Goal: Information Seeking & Learning: Learn about a topic

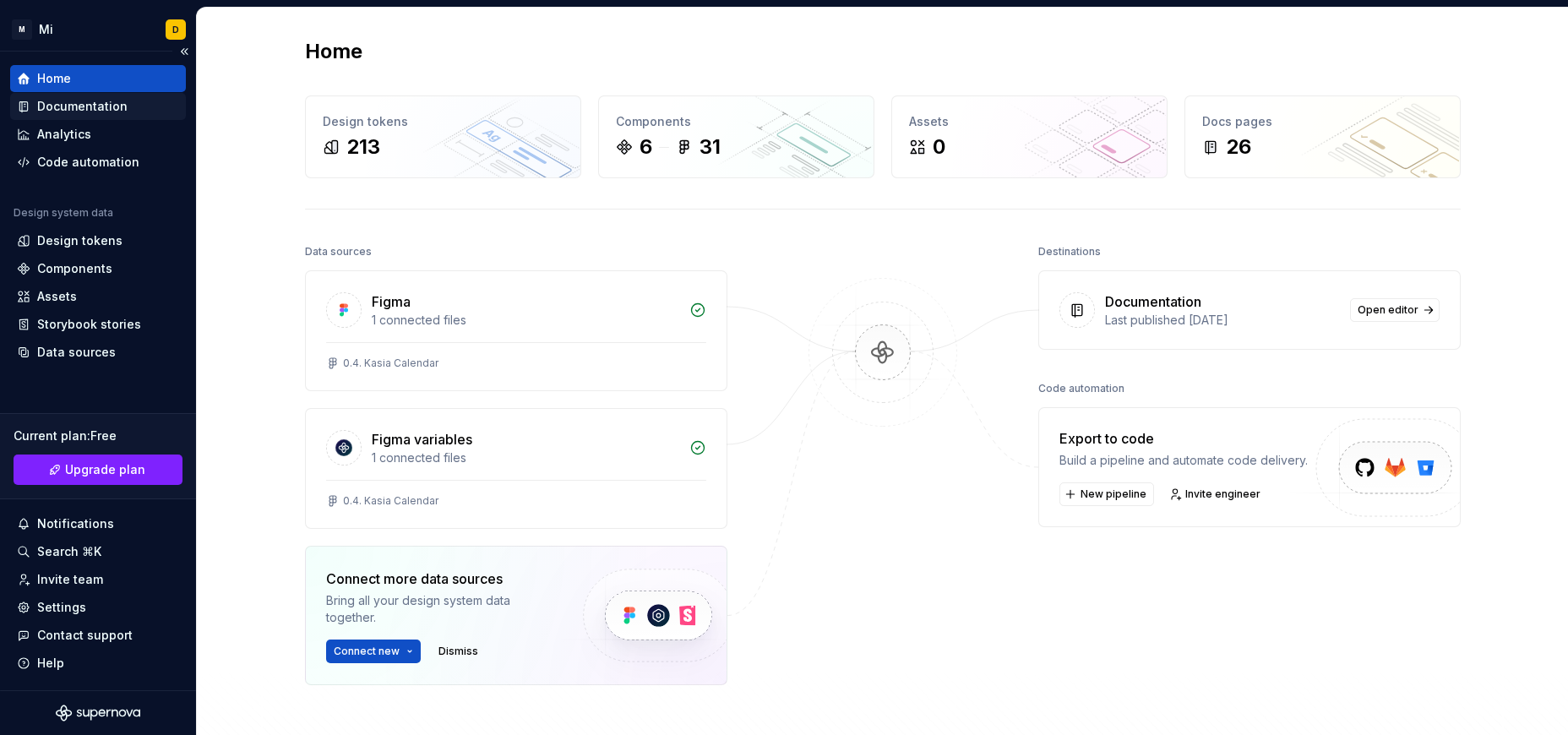
click at [95, 112] on div "Documentation" at bounding box center [82, 107] width 90 height 17
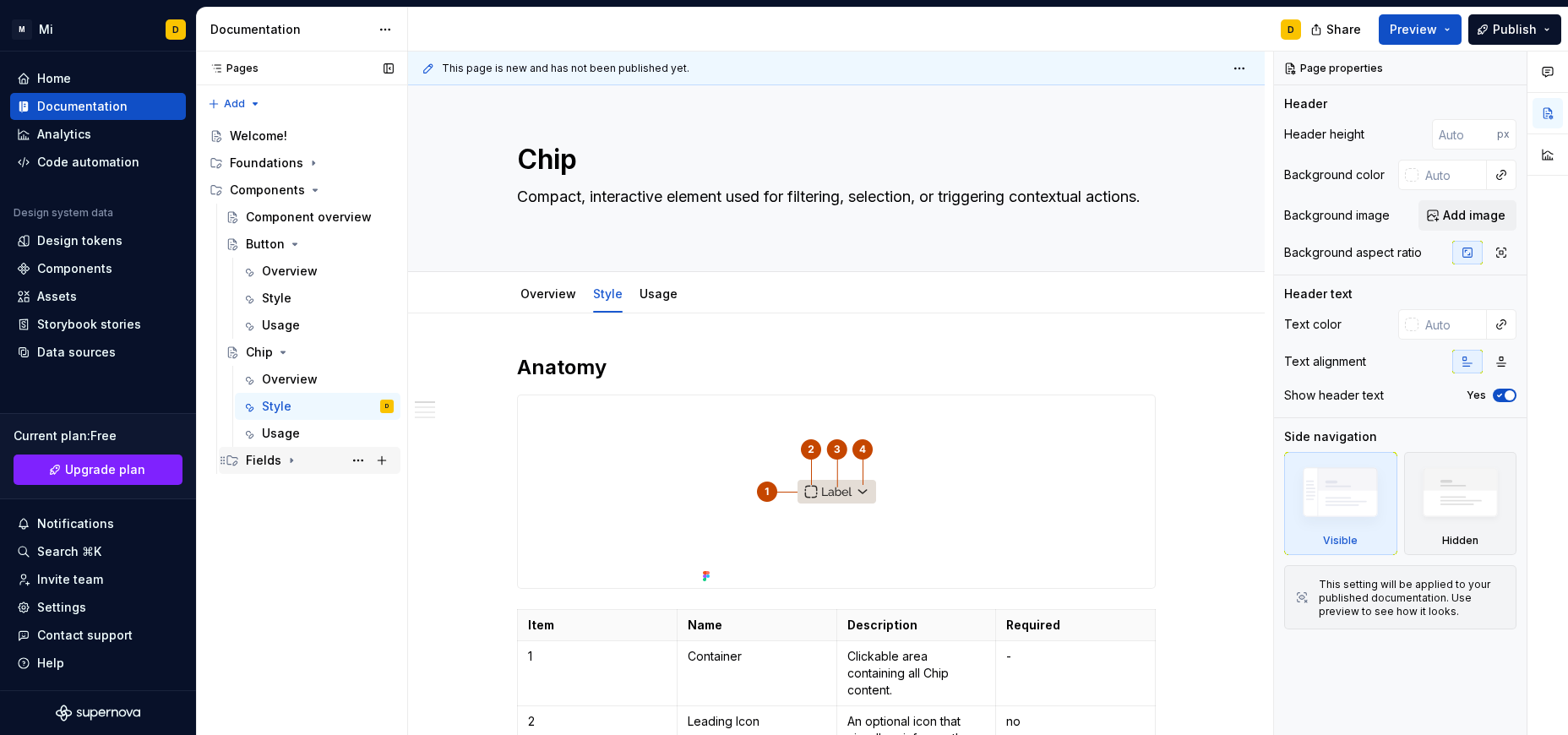
click at [291, 459] on icon "Page tree" at bounding box center [292, 461] width 2 height 5
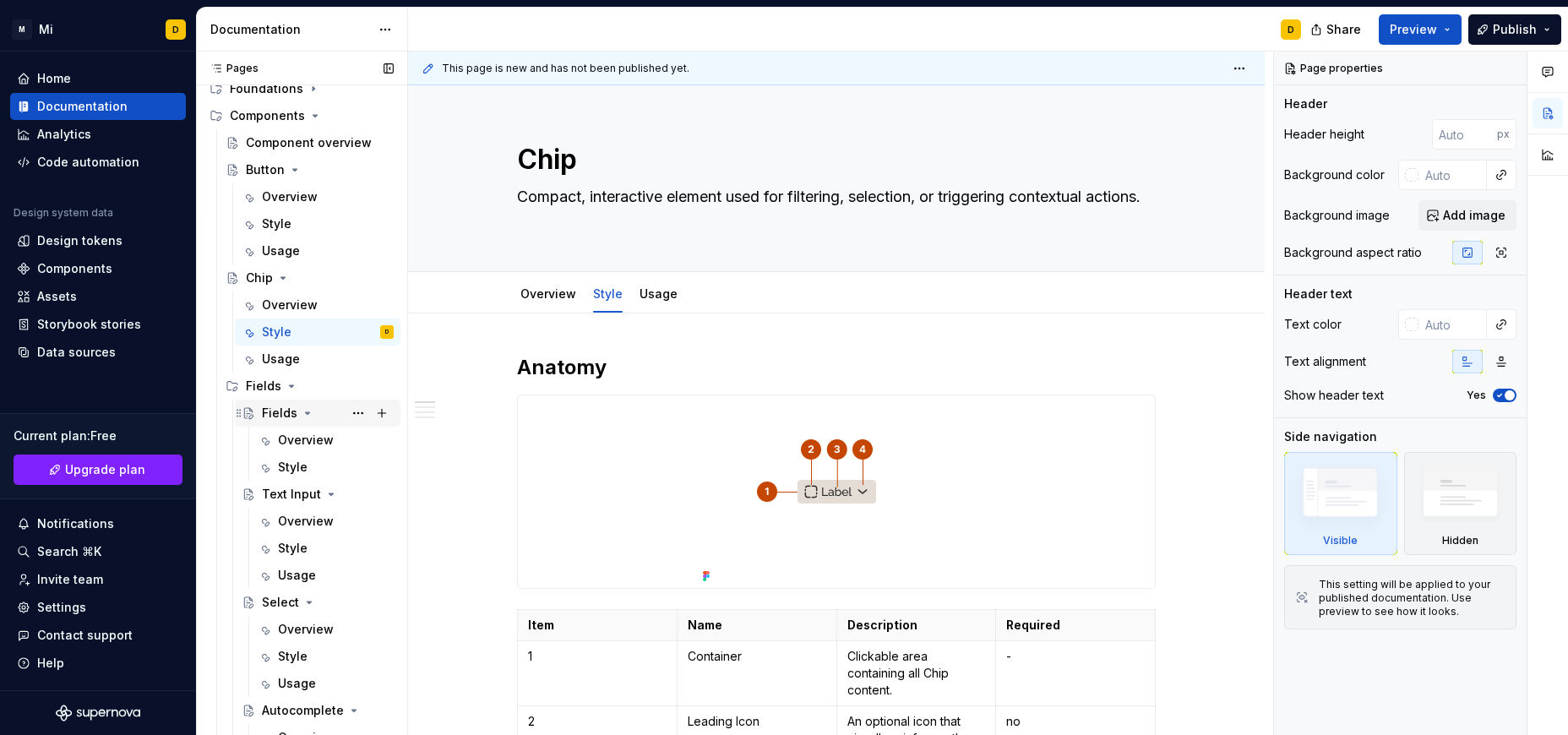
scroll to position [75, 0]
click at [304, 411] on icon "Page tree" at bounding box center [307, 412] width 14 height 14
click at [327, 436] on icon "Page tree" at bounding box center [331, 439] width 14 height 14
click at [306, 464] on icon "Page tree" at bounding box center [309, 466] width 14 height 14
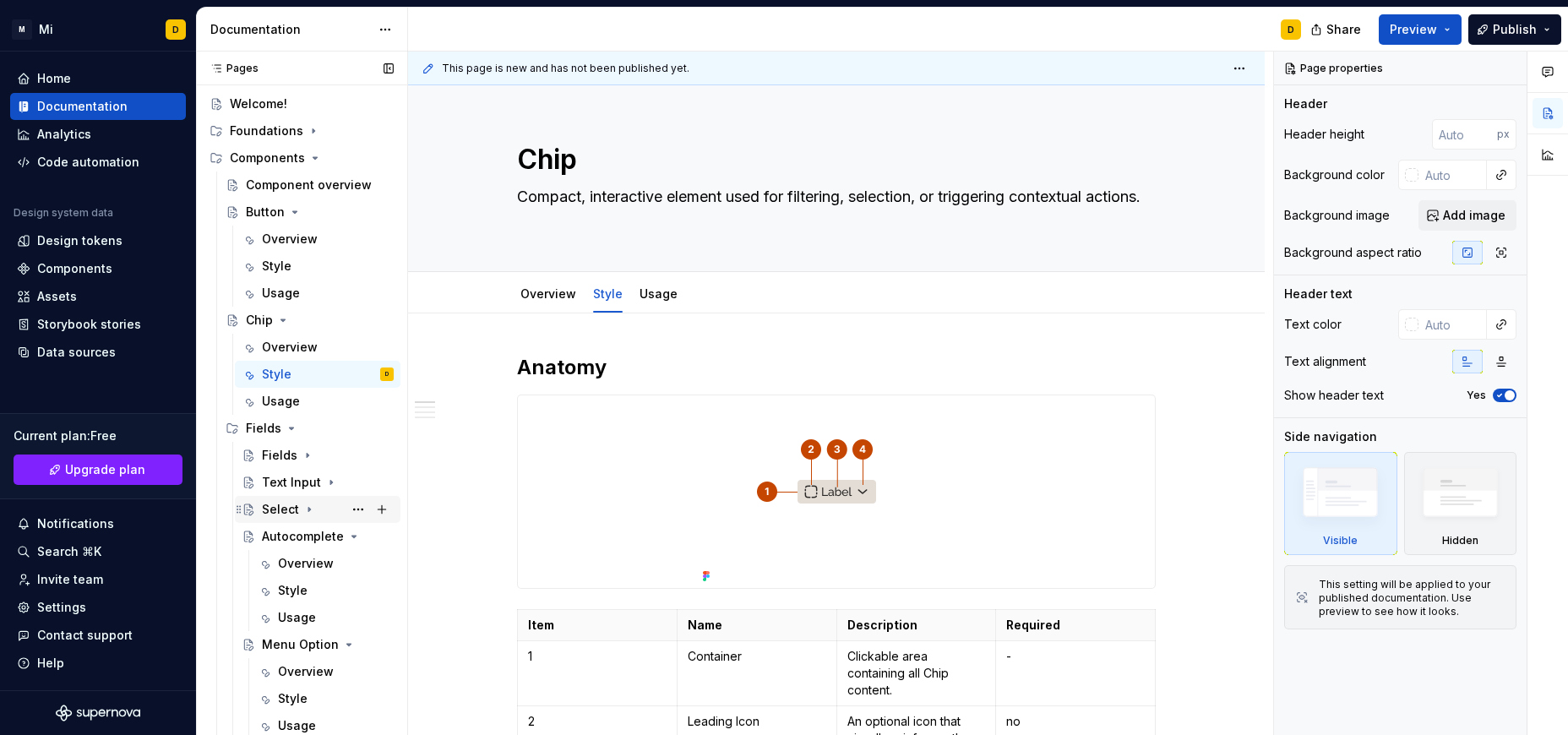
scroll to position [32, 0]
click at [329, 535] on icon "Page tree" at bounding box center [336, 536] width 14 height 14
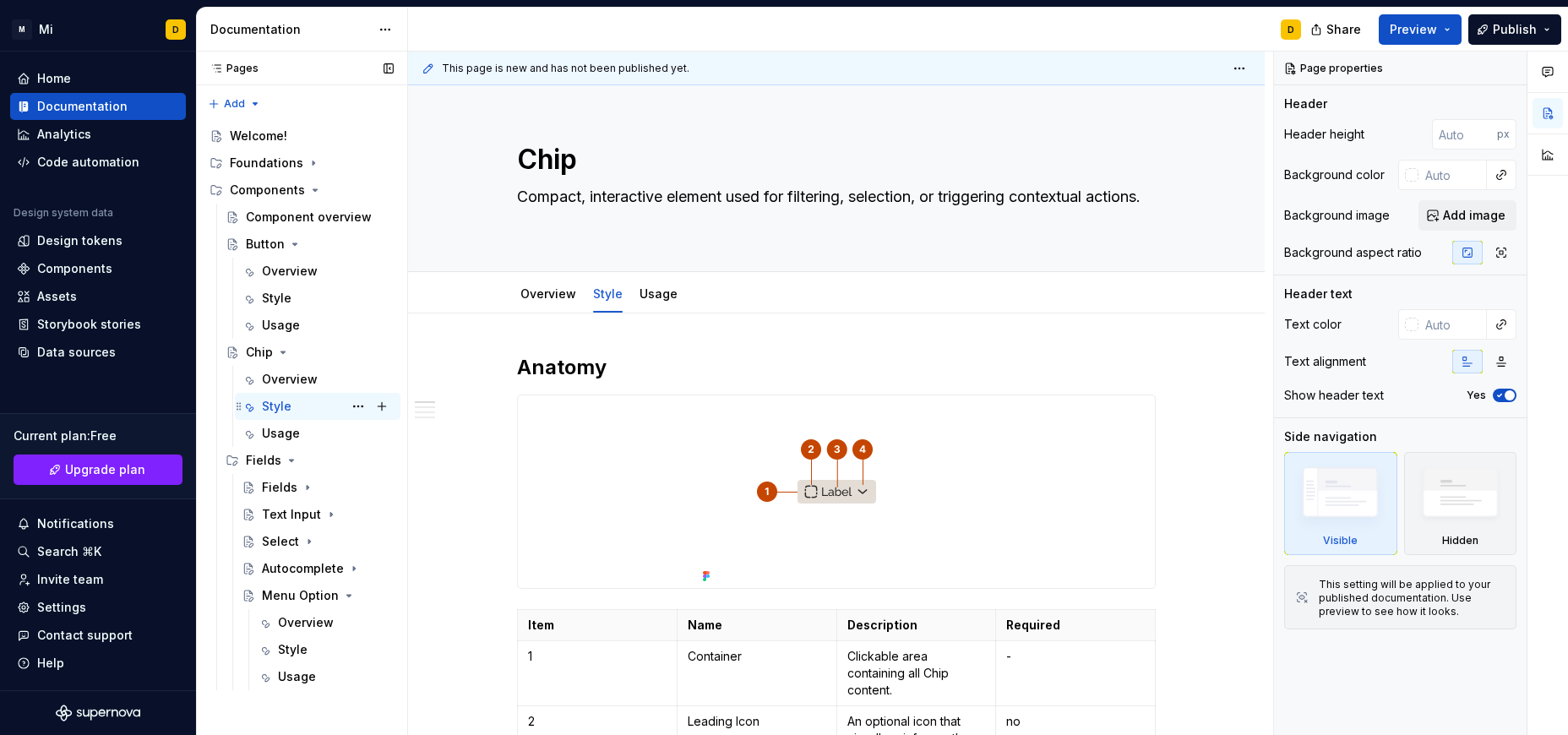
scroll to position [0, 0]
click at [278, 594] on div "Menu Option" at bounding box center [294, 596] width 64 height 17
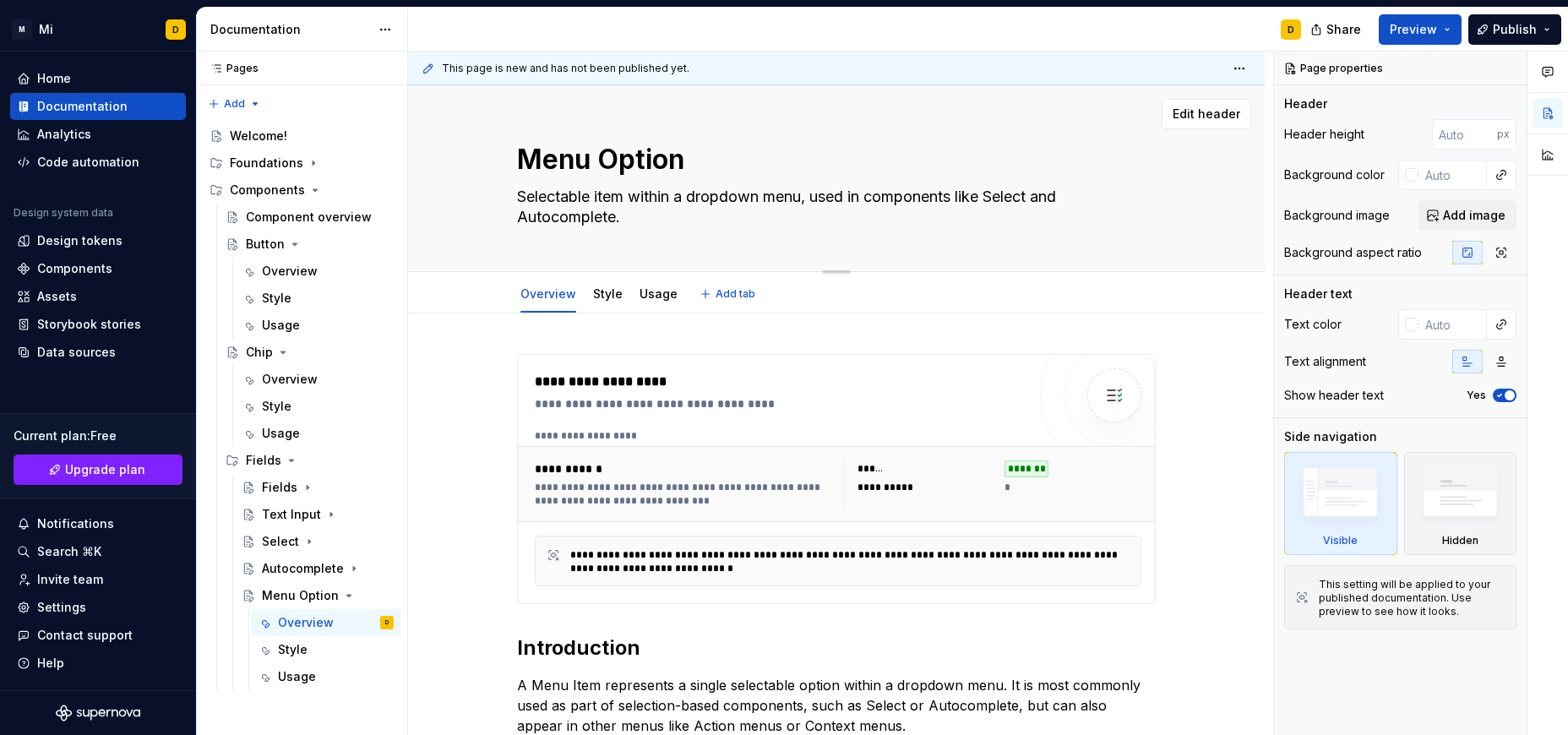
drag, startPoint x: 621, startPoint y: 158, endPoint x: 631, endPoint y: 158, distance: 10.0
click at [631, 158] on textarea "Menu Option" at bounding box center [833, 160] width 639 height 40
drag, startPoint x: 691, startPoint y: 167, endPoint x: 606, endPoint y: 156, distance: 85.7
click at [606, 156] on textarea "Menu Option" at bounding box center [833, 160] width 639 height 40
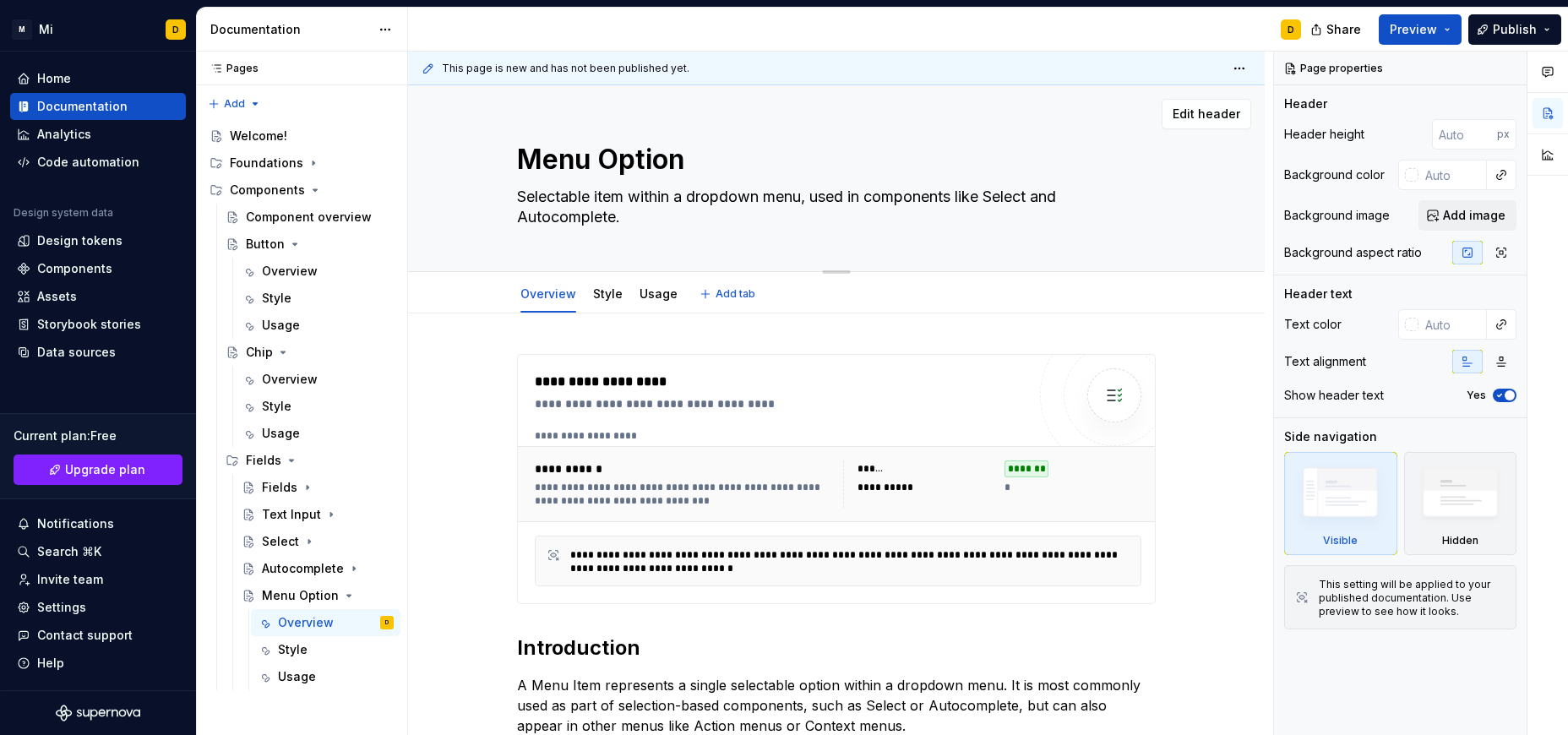
type textarea "*"
type textarea "Menu I"
type textarea "*"
type textarea "Menu It"
type textarea "*"
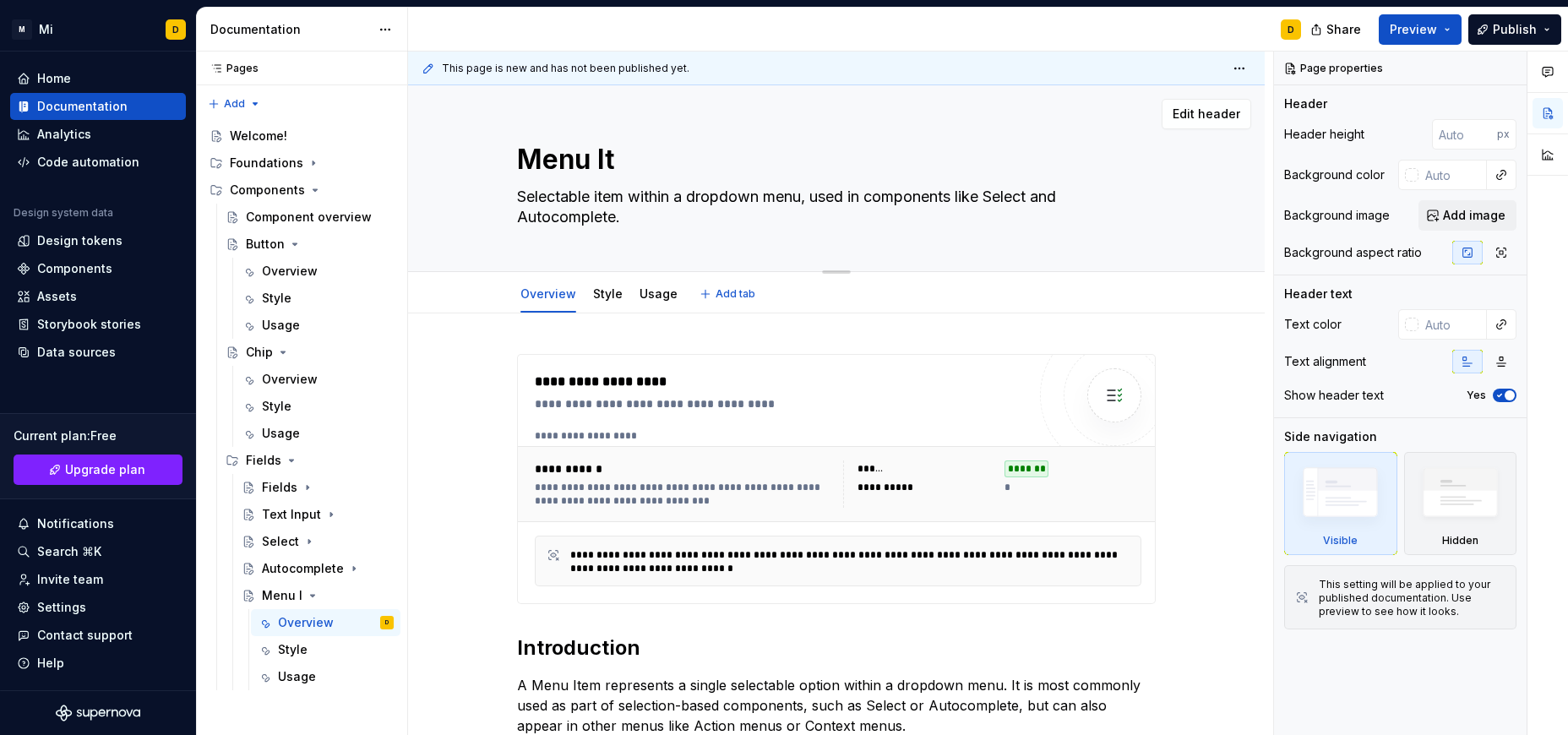
type textarea "Menu Ite"
type textarea "*"
type textarea "Menu Item"
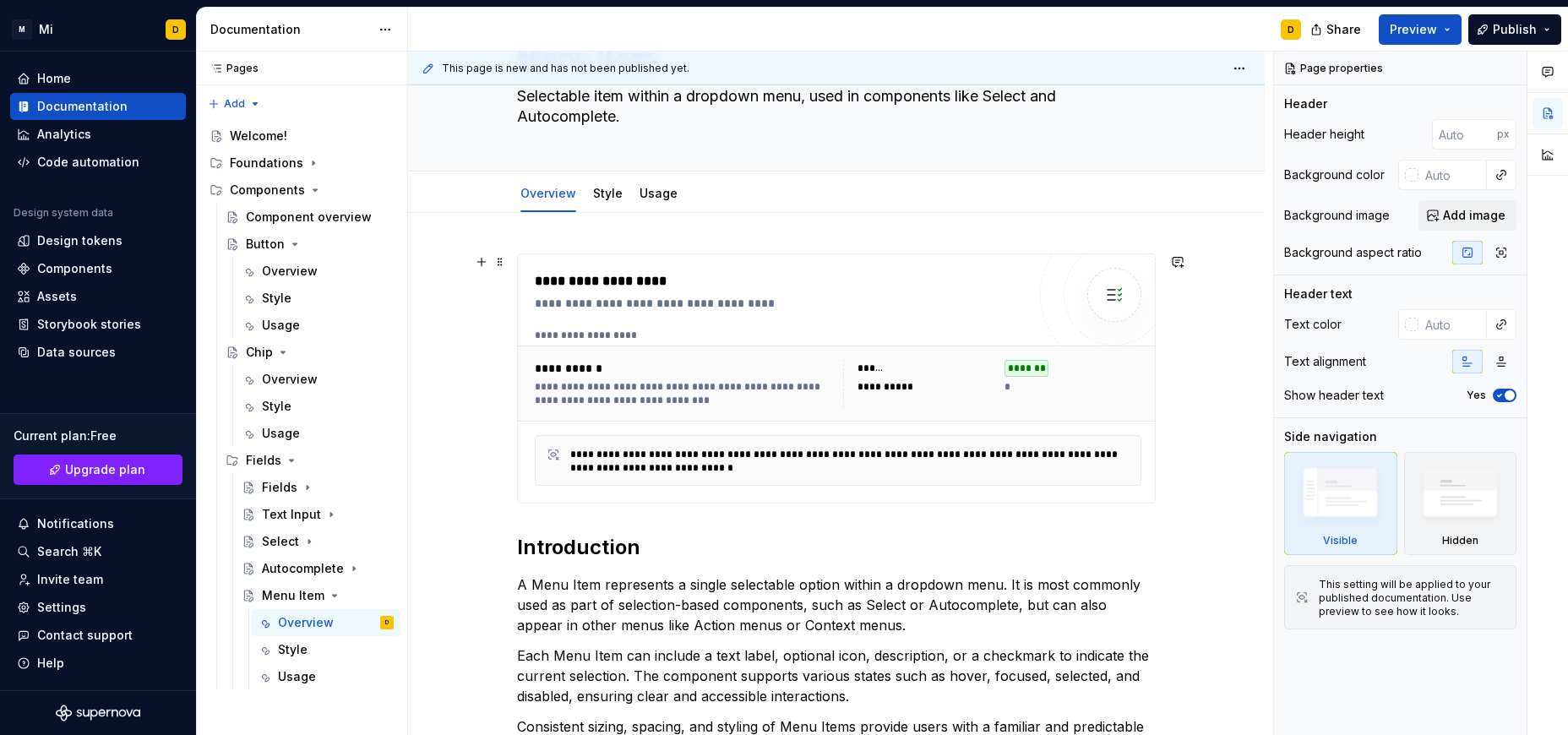
type textarea "*"
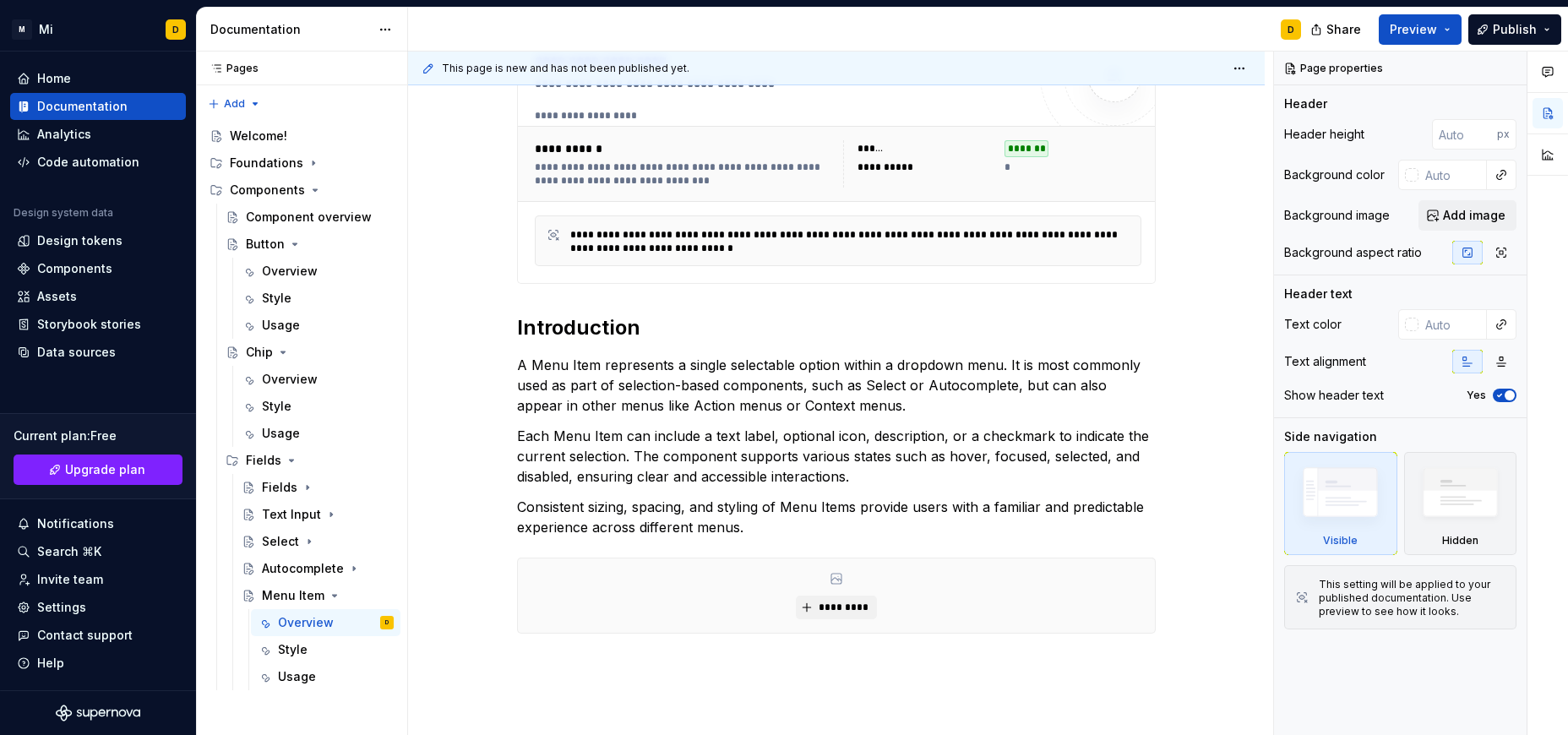
scroll to position [329, 0]
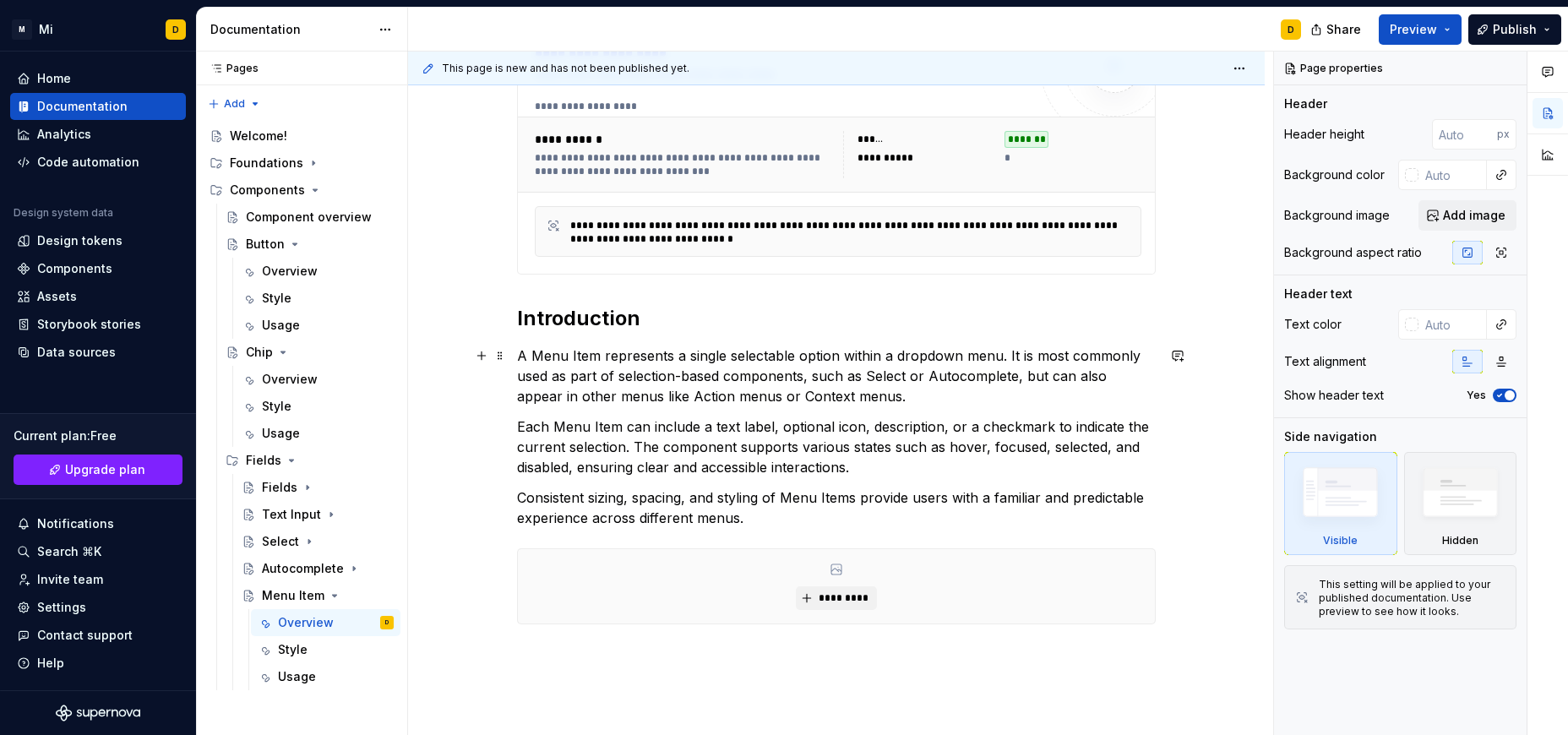
type textarea "Menu Item"
click at [936, 399] on p "A Menu Item represents a single selectable option within a dropdown menu. It is…" at bounding box center [836, 376] width 639 height 61
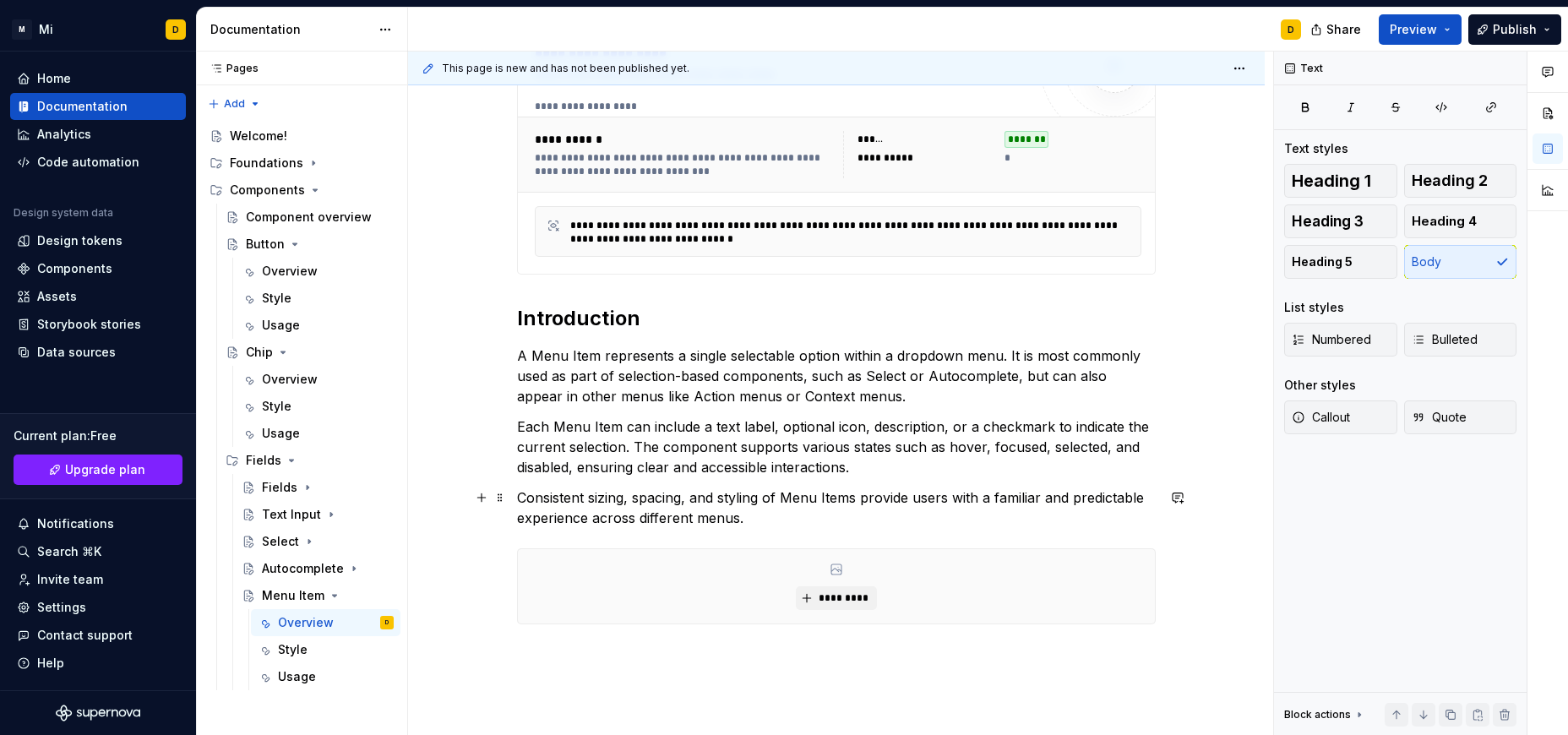
click at [830, 526] on p "Consistent sizing, spacing, and styling of Menu Items provide users with a fami…" at bounding box center [836, 508] width 639 height 40
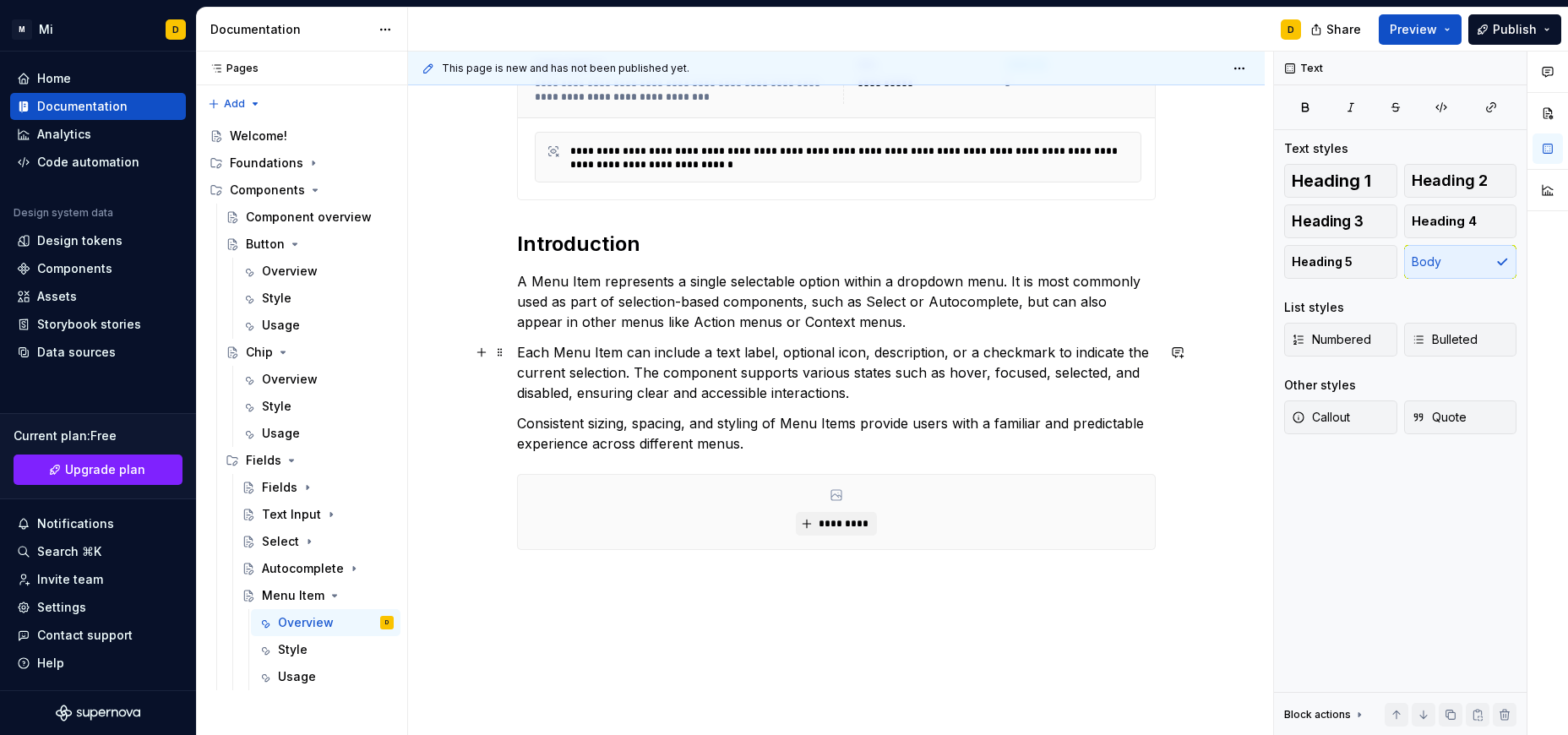
scroll to position [0, 0]
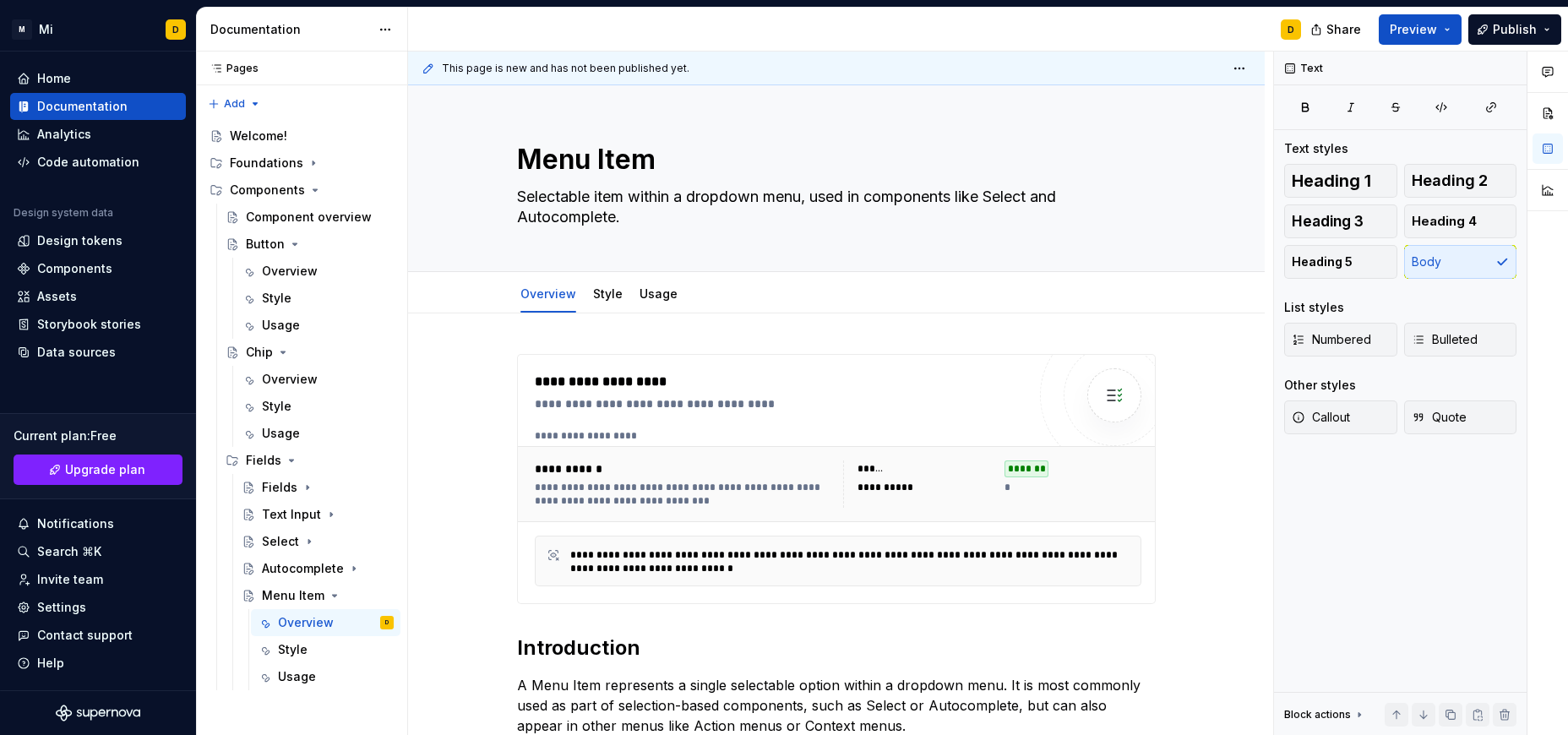
click at [308, 650] on div "Style" at bounding box center [336, 649] width 116 height 17
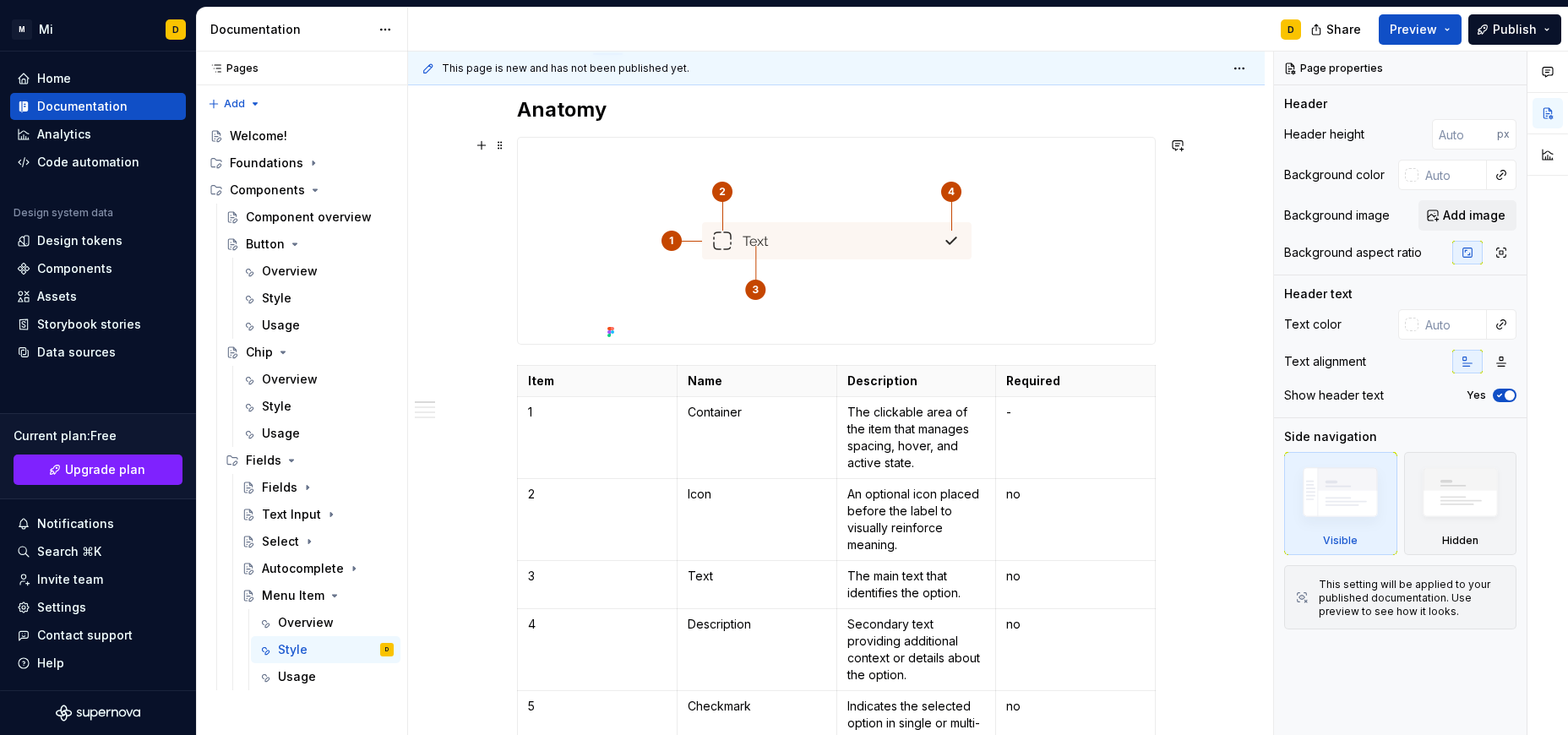
scroll to position [257, 0]
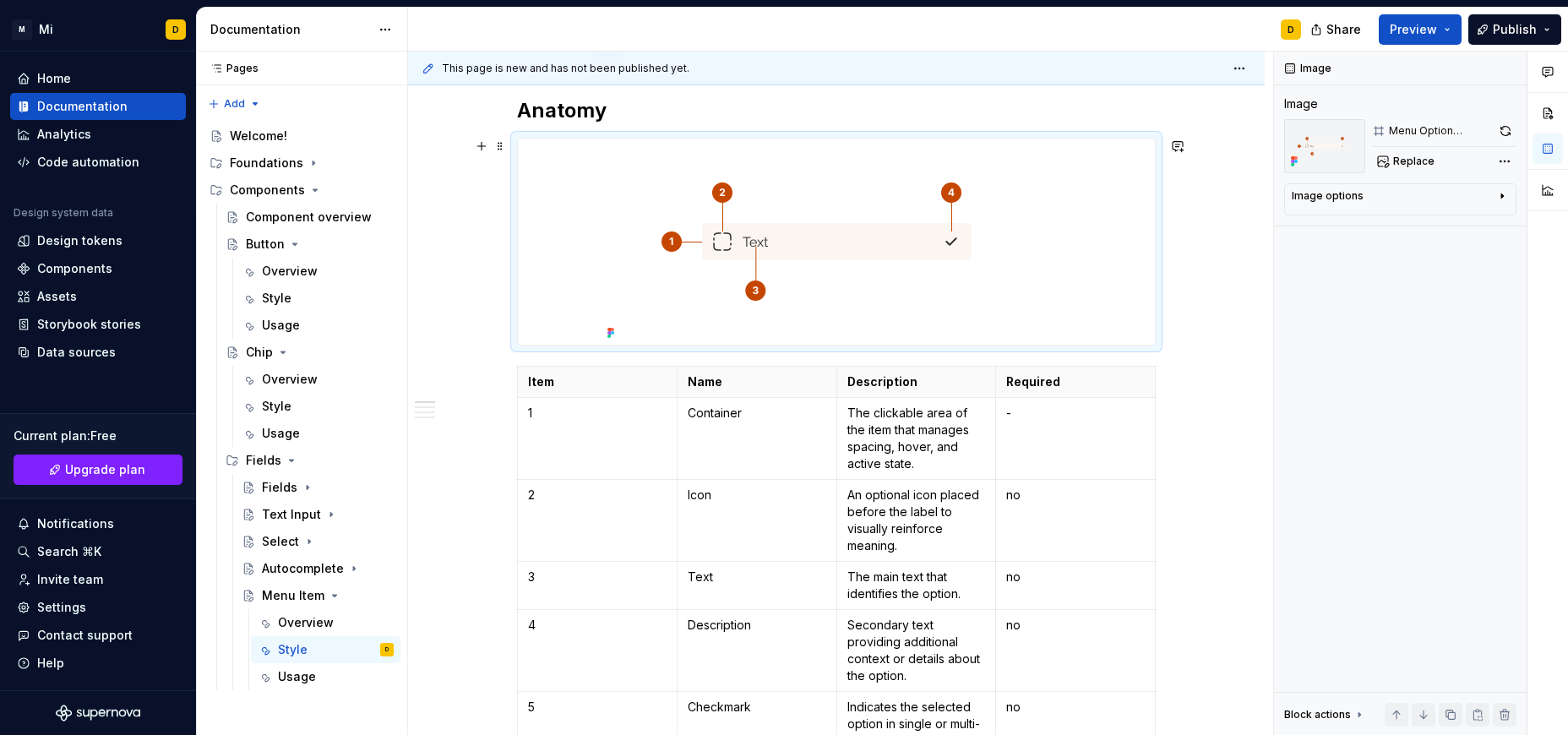
click at [841, 242] on img at bounding box center [837, 242] width 473 height 206
click at [1425, 155] on span "Replace" at bounding box center [1413, 161] width 41 height 14
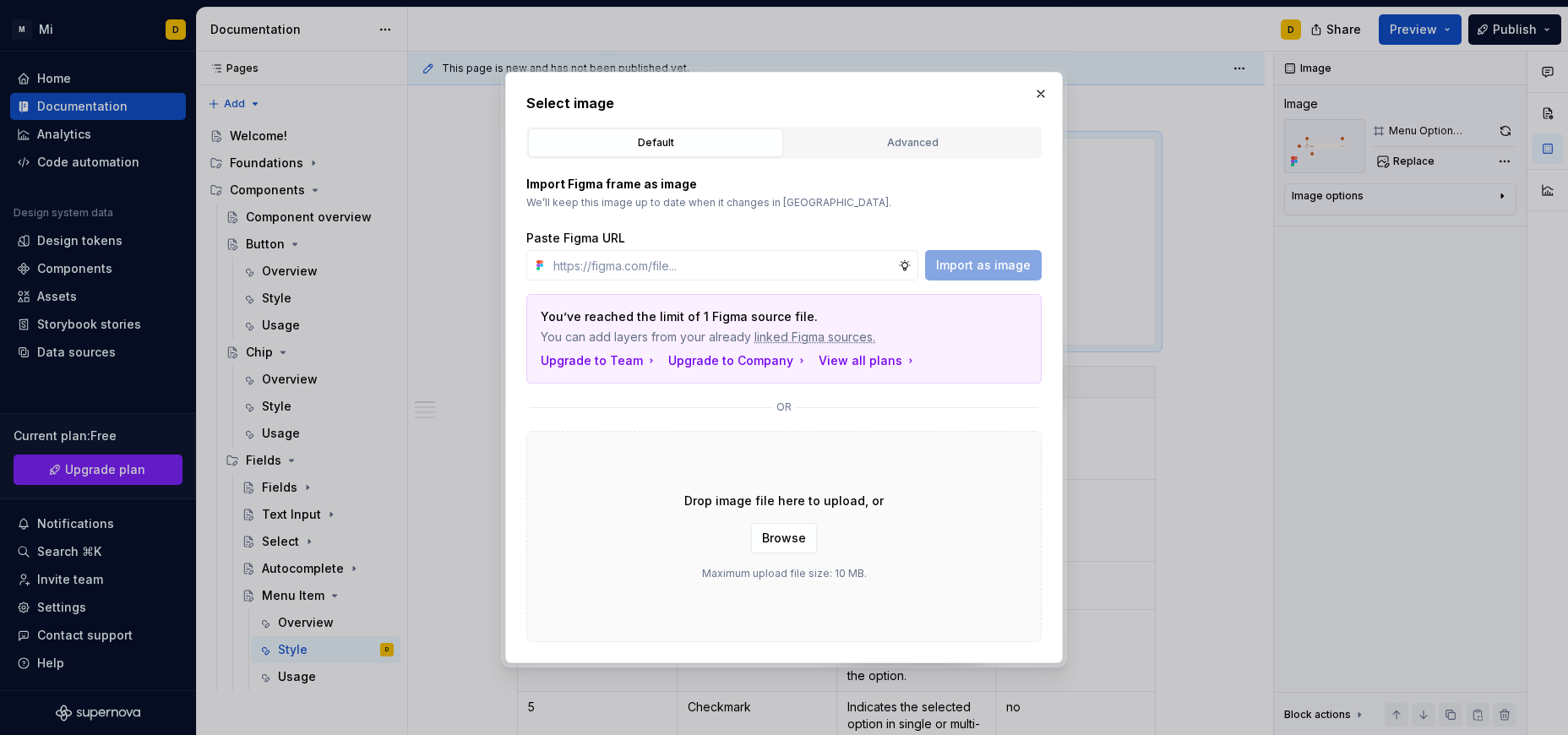
click at [893, 159] on div "Import Figma frame as image We’ll keep this image up to date when it changes in…" at bounding box center [784, 401] width 516 height 484
click at [893, 144] on div "Advanced" at bounding box center [912, 143] width 244 height 17
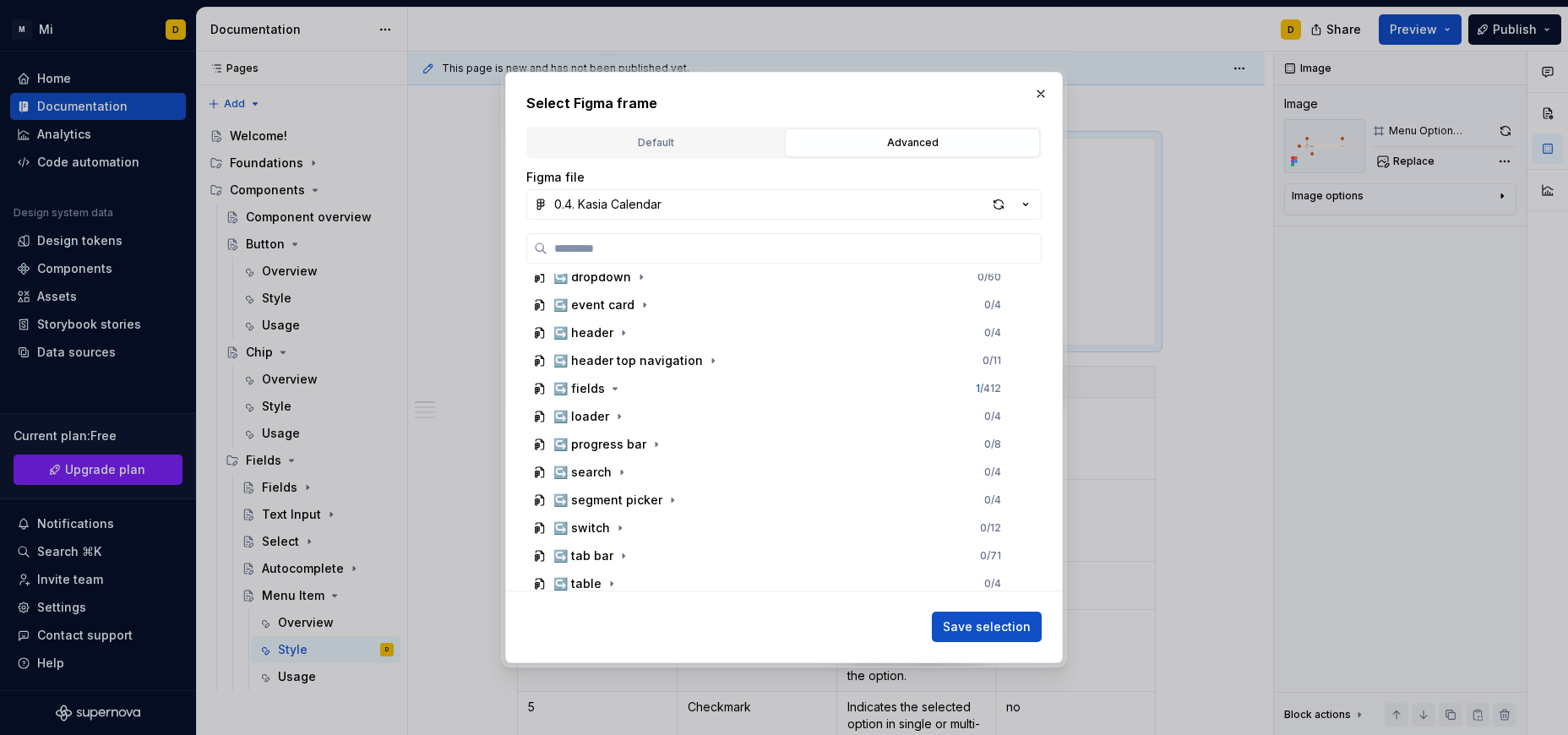
scroll to position [903, 0]
click at [615, 389] on icon "button" at bounding box center [615, 389] width 5 height 2
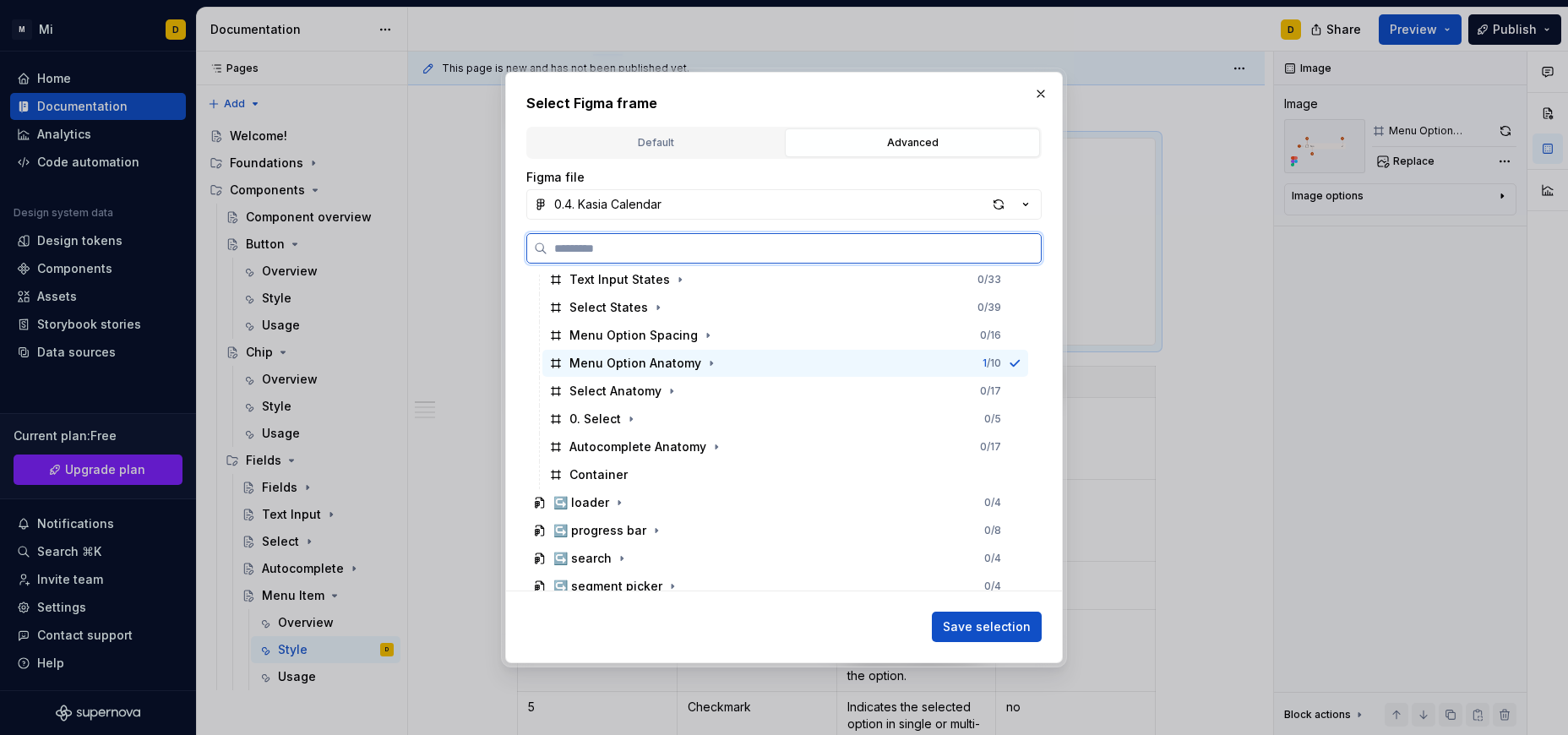
scroll to position [1321, 0]
click at [771, 360] on div "Menu Option Anatomy 1 / 10" at bounding box center [785, 361] width 486 height 27
click at [1001, 203] on div "button" at bounding box center [999, 205] width 24 height 24
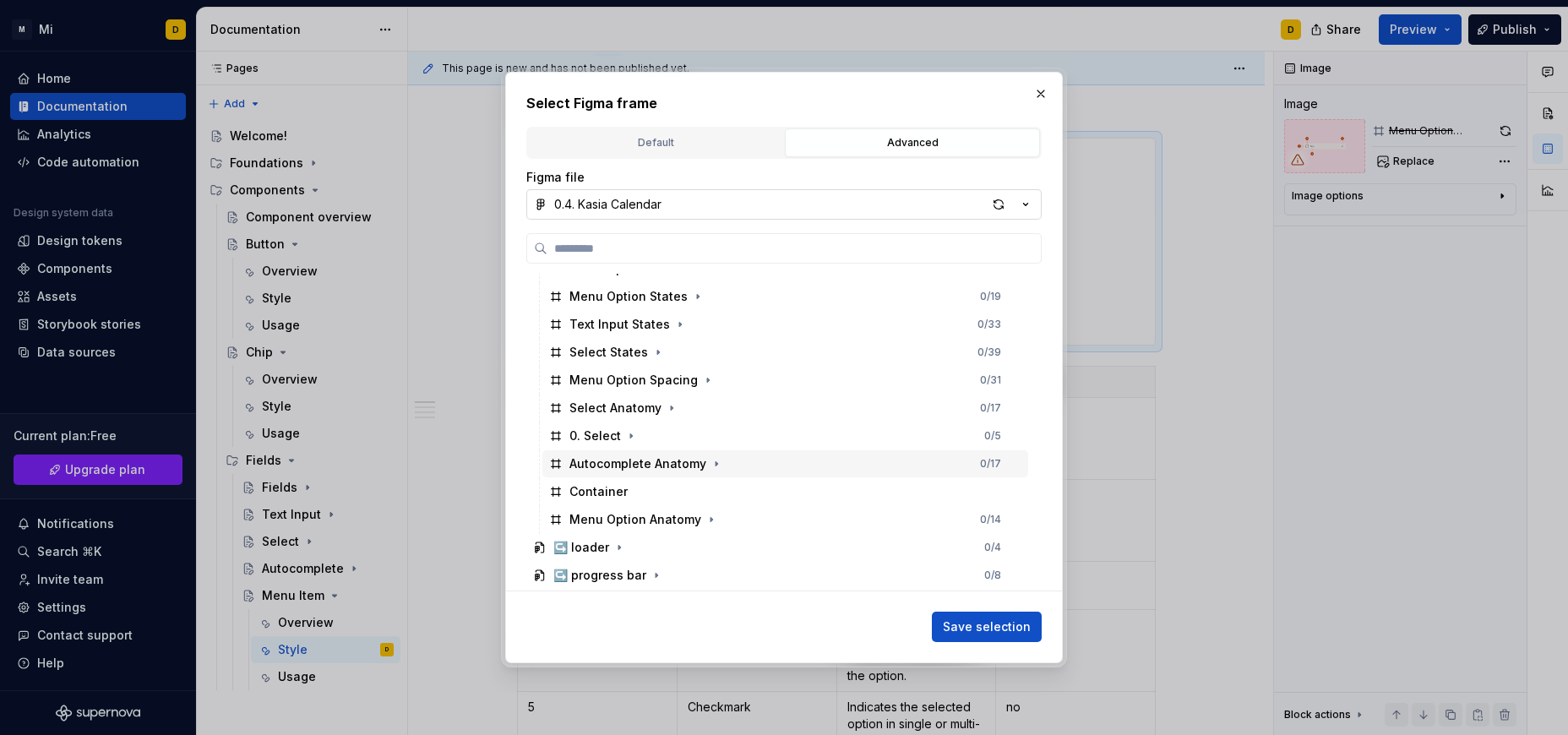
scroll to position [1275, 0]
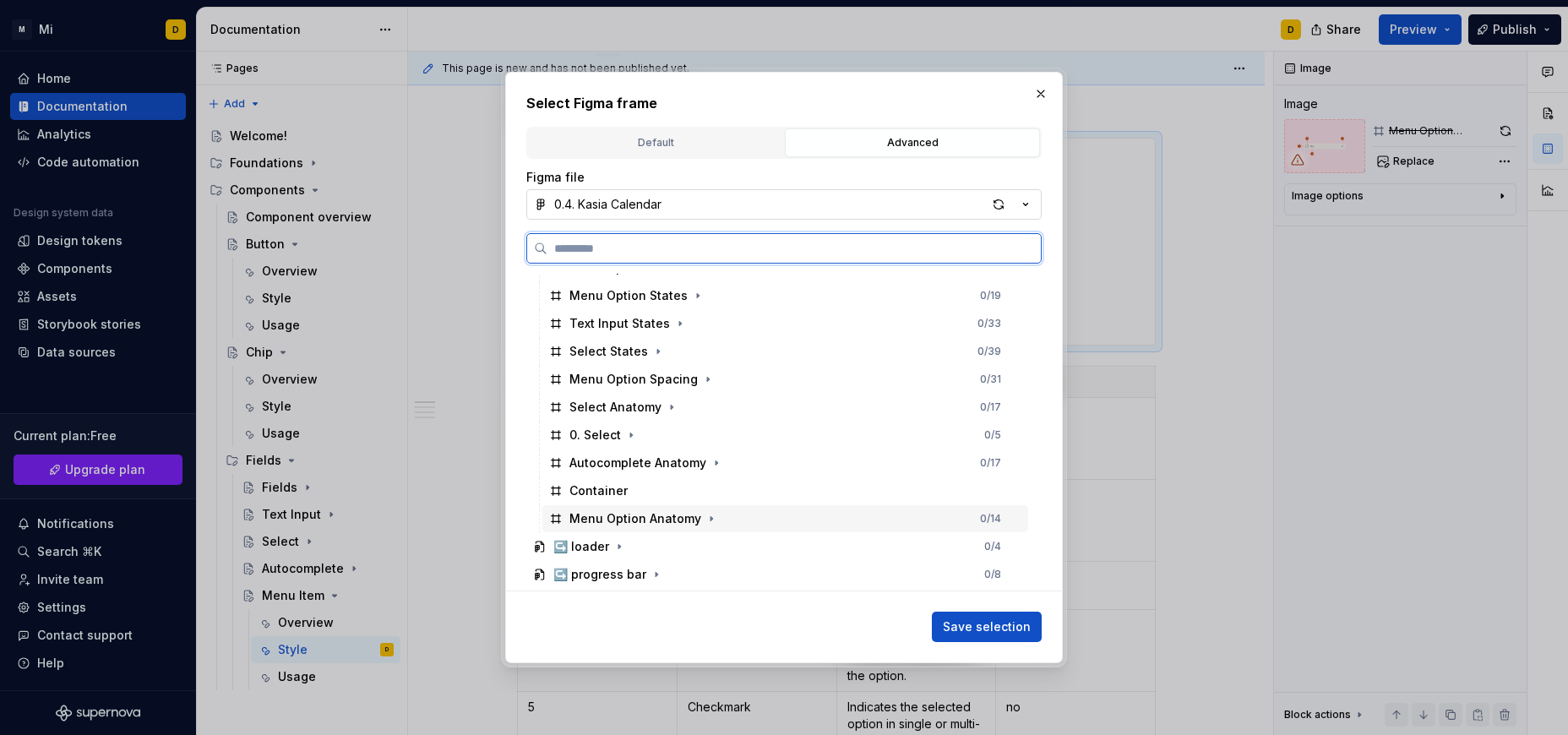
click at [763, 520] on div "Menu Option Anatomy 0 / 14" at bounding box center [785, 518] width 486 height 27
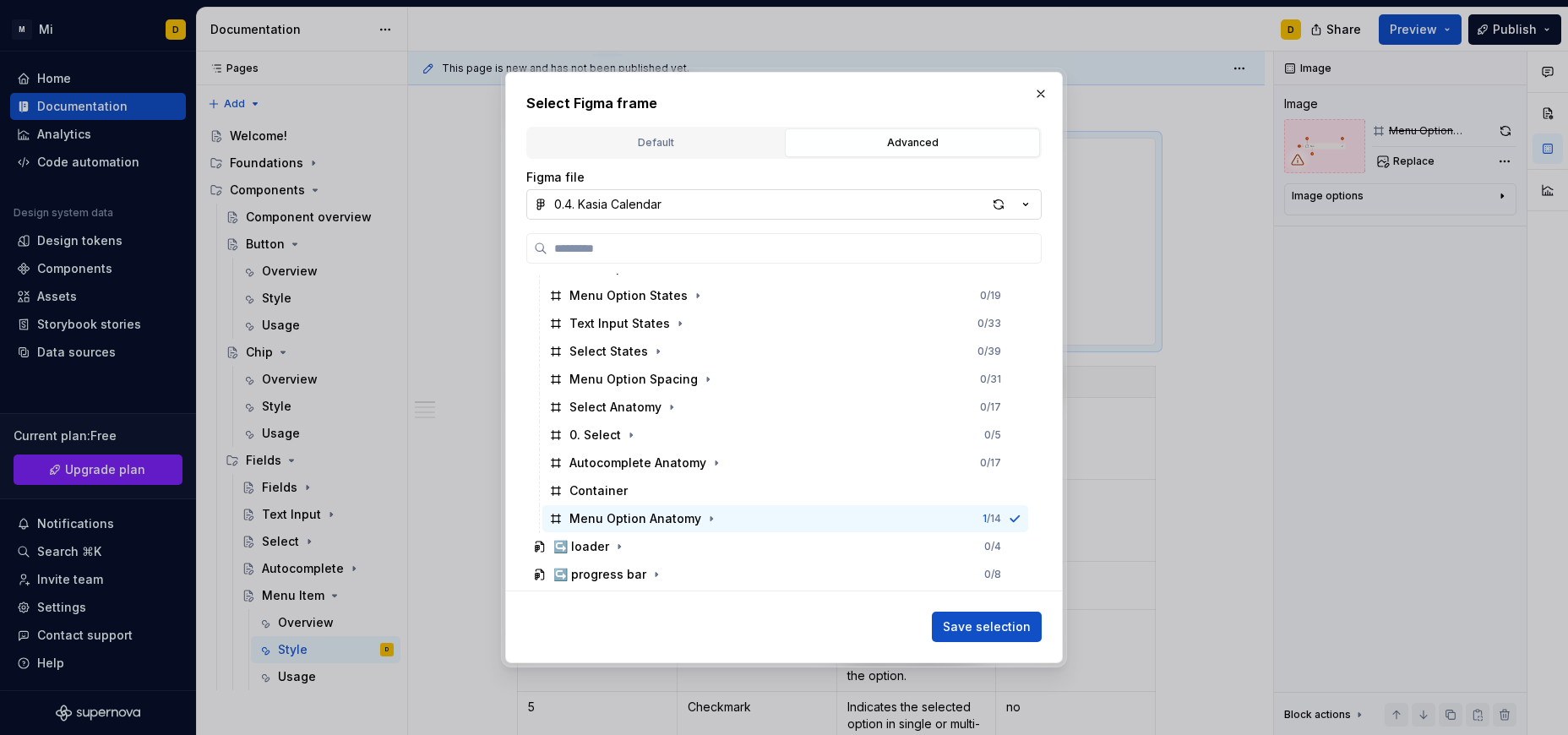
click at [1014, 630] on span "Save selection" at bounding box center [987, 627] width 88 height 17
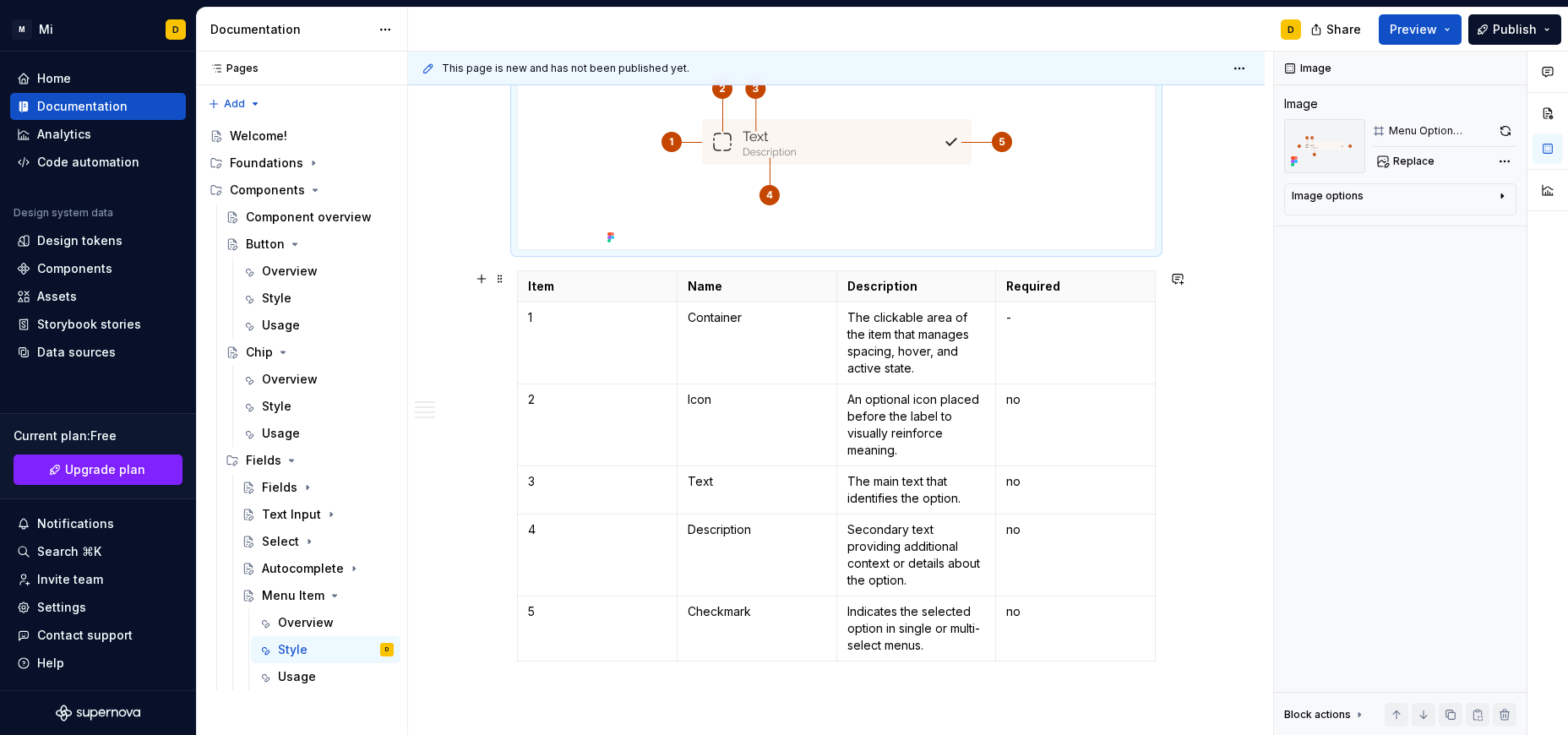
scroll to position [362, 0]
click at [1074, 619] on p "no" at bounding box center [1075, 611] width 139 height 17
type textarea "*"
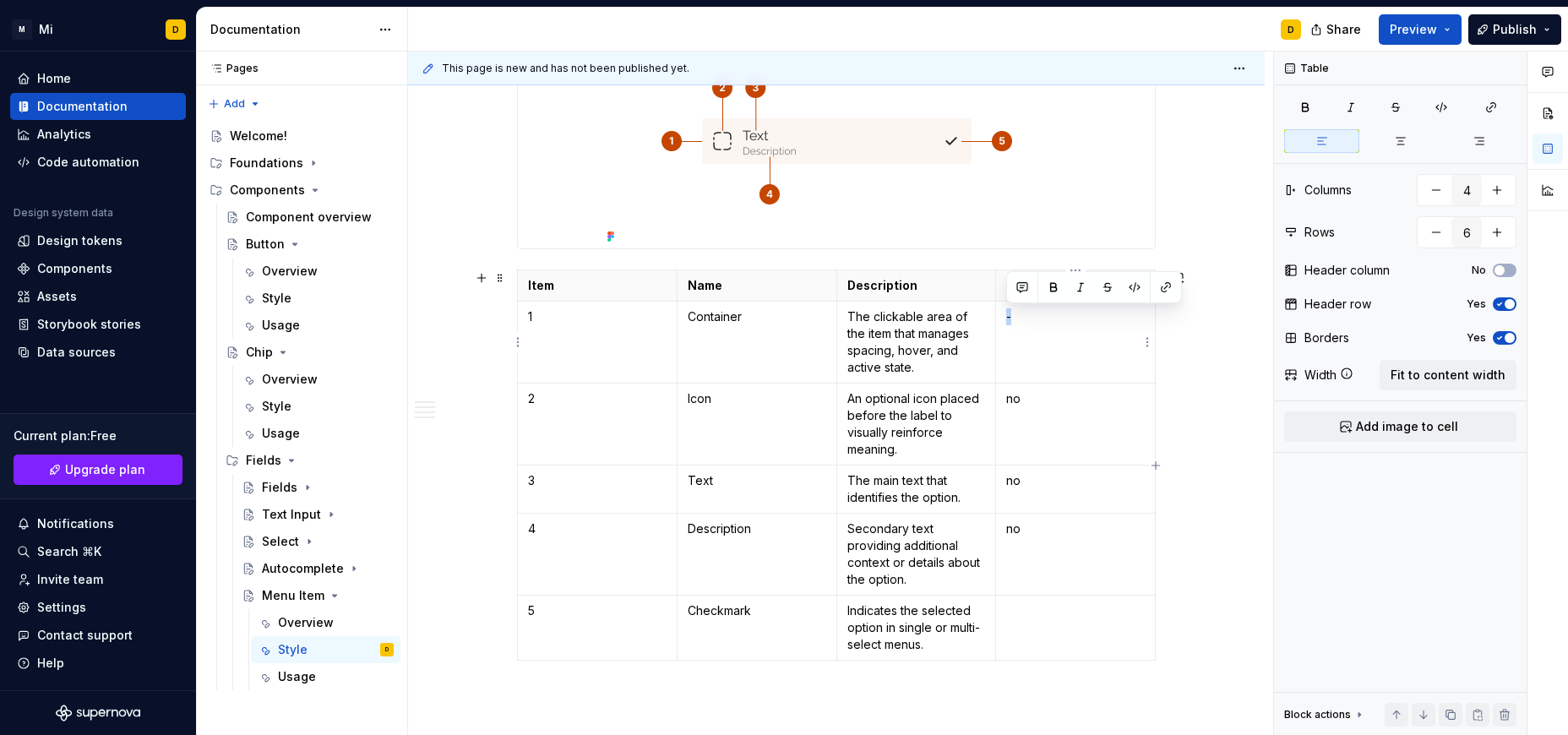
drag, startPoint x: 1018, startPoint y: 321, endPoint x: 1003, endPoint y: 320, distance: 15.0
click at [1003, 320] on td "-" at bounding box center [1076, 342] width 160 height 82
copy p "-"
click at [1042, 581] on td "no" at bounding box center [1076, 555] width 160 height 82
click at [1050, 608] on p at bounding box center [1075, 611] width 139 height 17
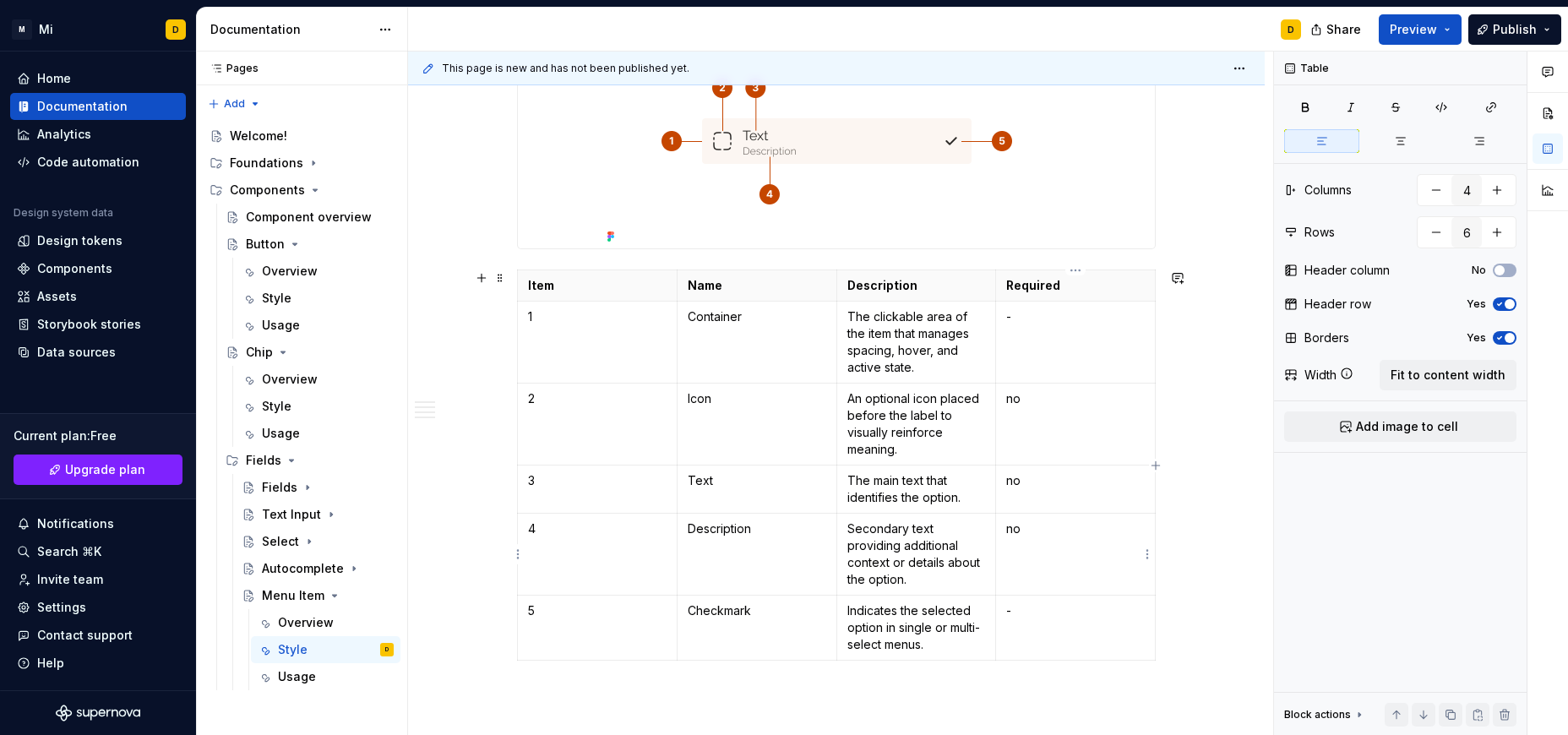
click at [1082, 524] on p "no" at bounding box center [1075, 529] width 139 height 17
click at [1081, 491] on td "no" at bounding box center [1076, 489] width 160 height 48
drag, startPoint x: 1029, startPoint y: 482, endPoint x: 1005, endPoint y: 482, distance: 24.0
click at [1005, 482] on td "no" at bounding box center [1076, 489] width 160 height 48
click at [1072, 399] on p "no" at bounding box center [1075, 399] width 139 height 17
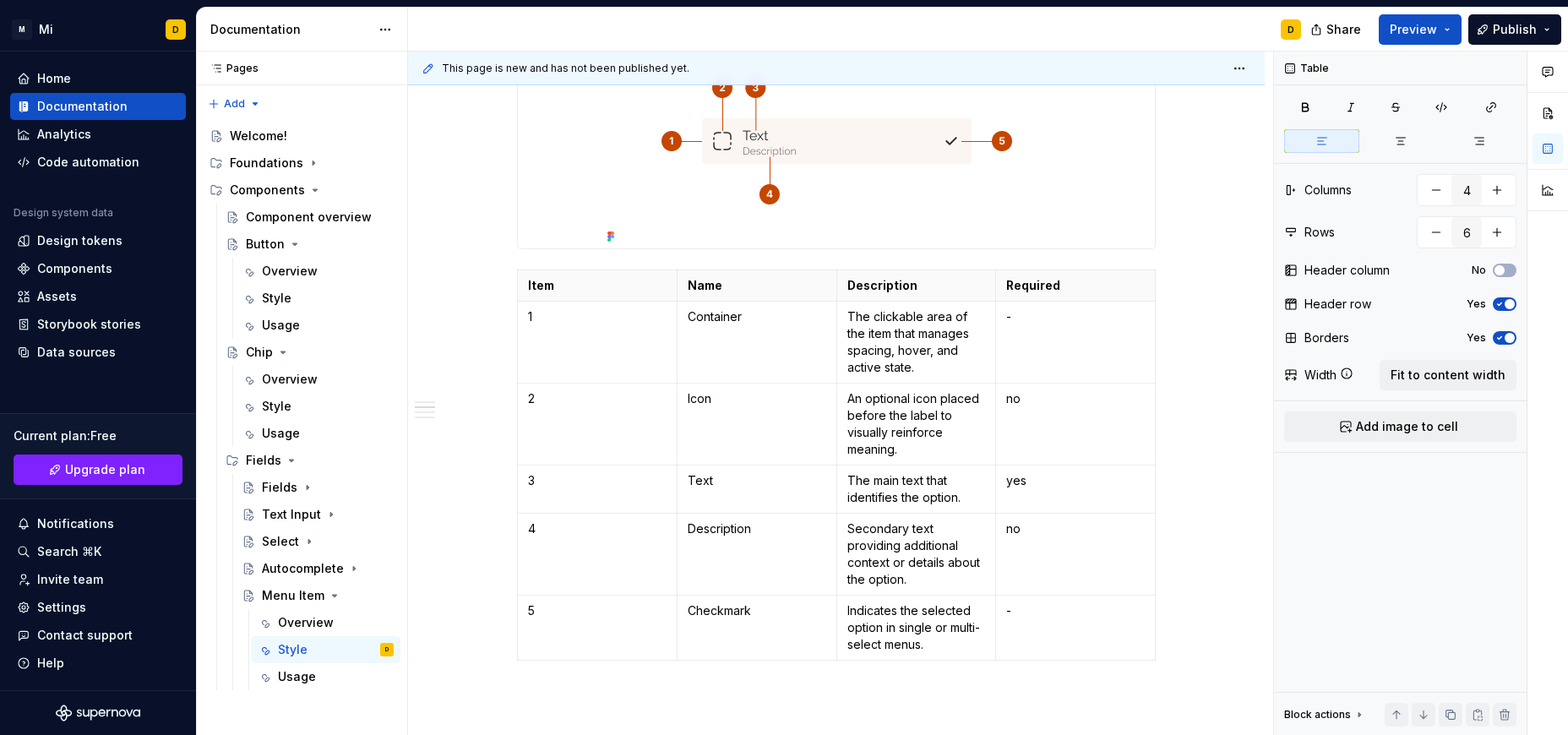
scroll to position [629, 0]
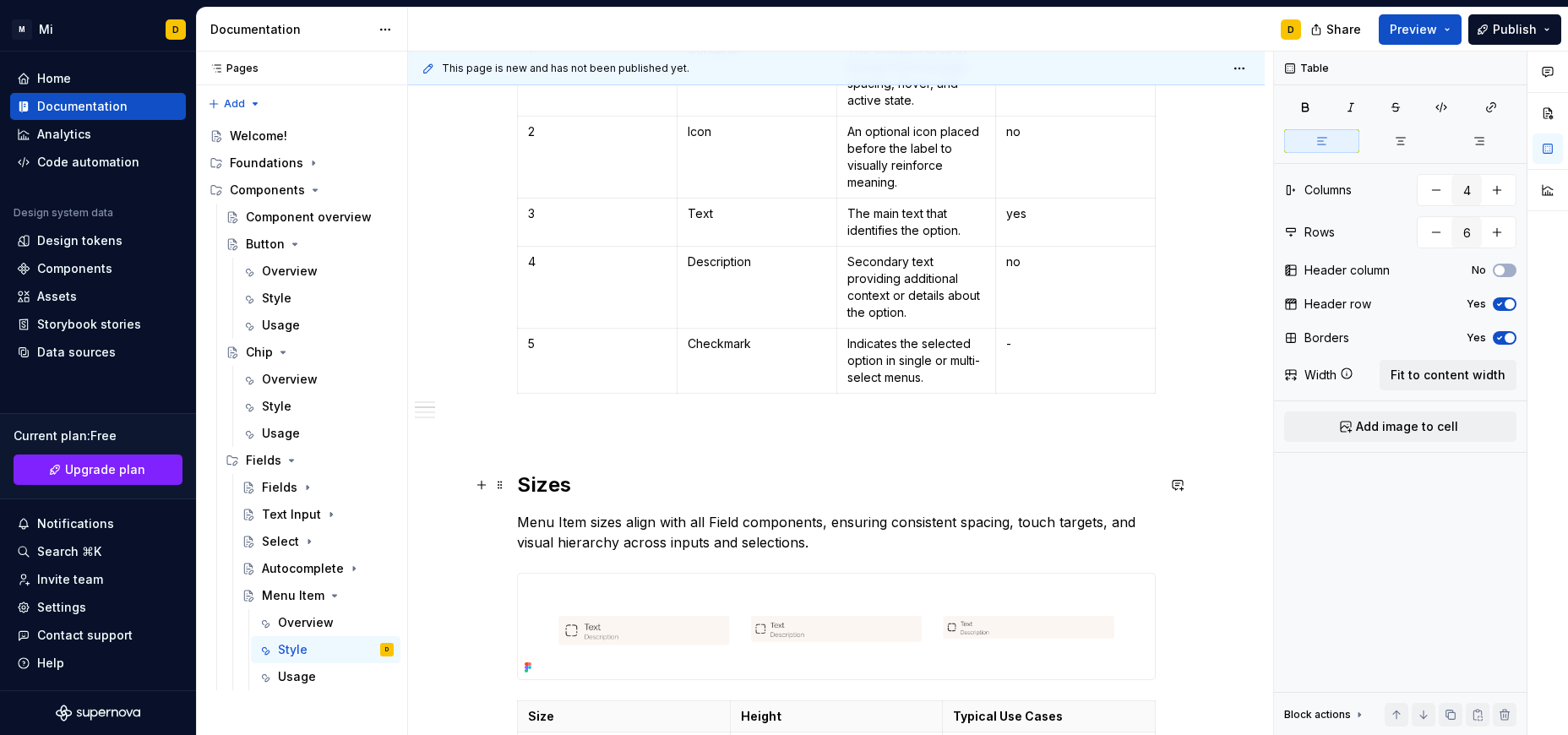
click at [612, 488] on h2 "Sizes" at bounding box center [836, 485] width 639 height 27
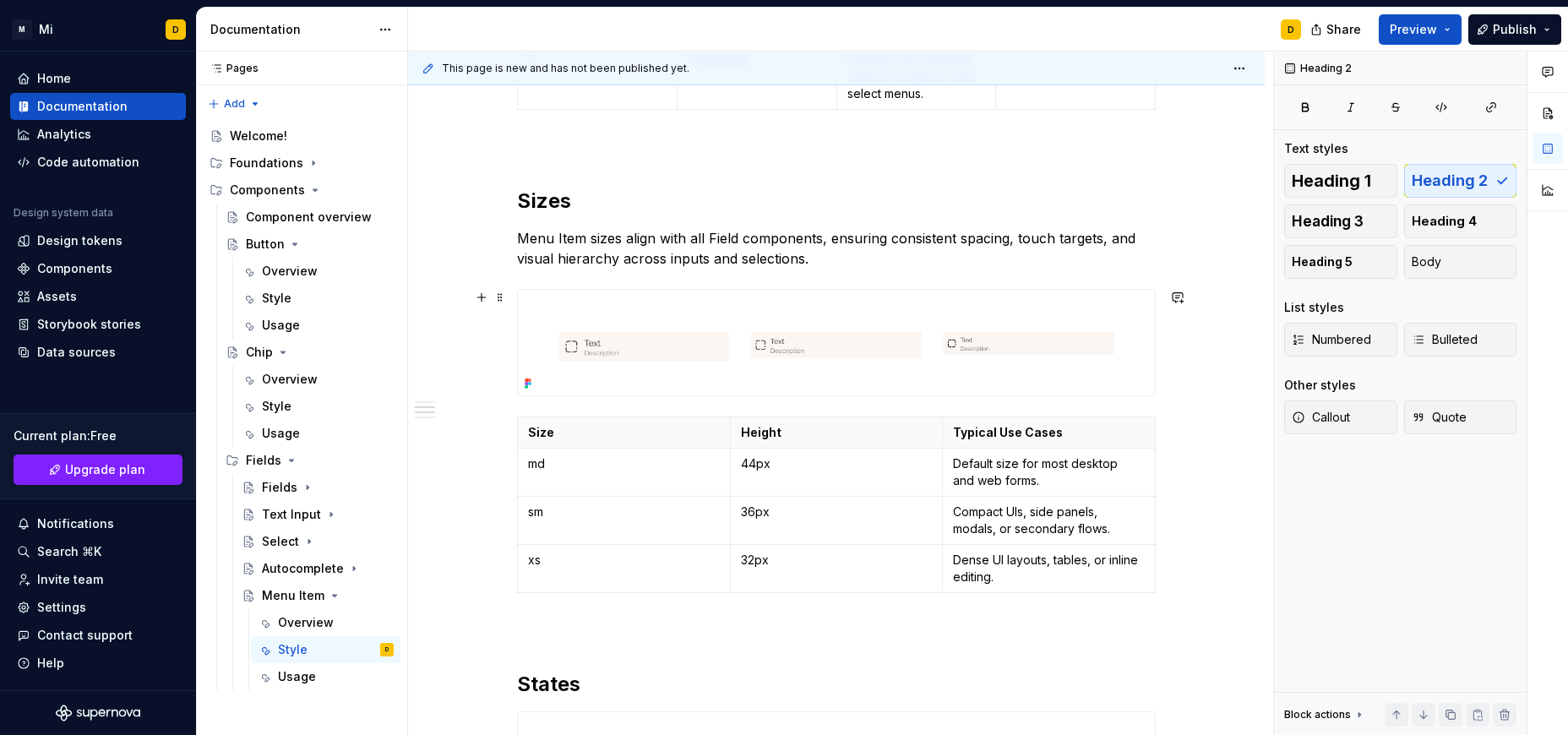
scroll to position [913, 0]
click at [740, 464] on td "44px" at bounding box center [837, 471] width 213 height 48
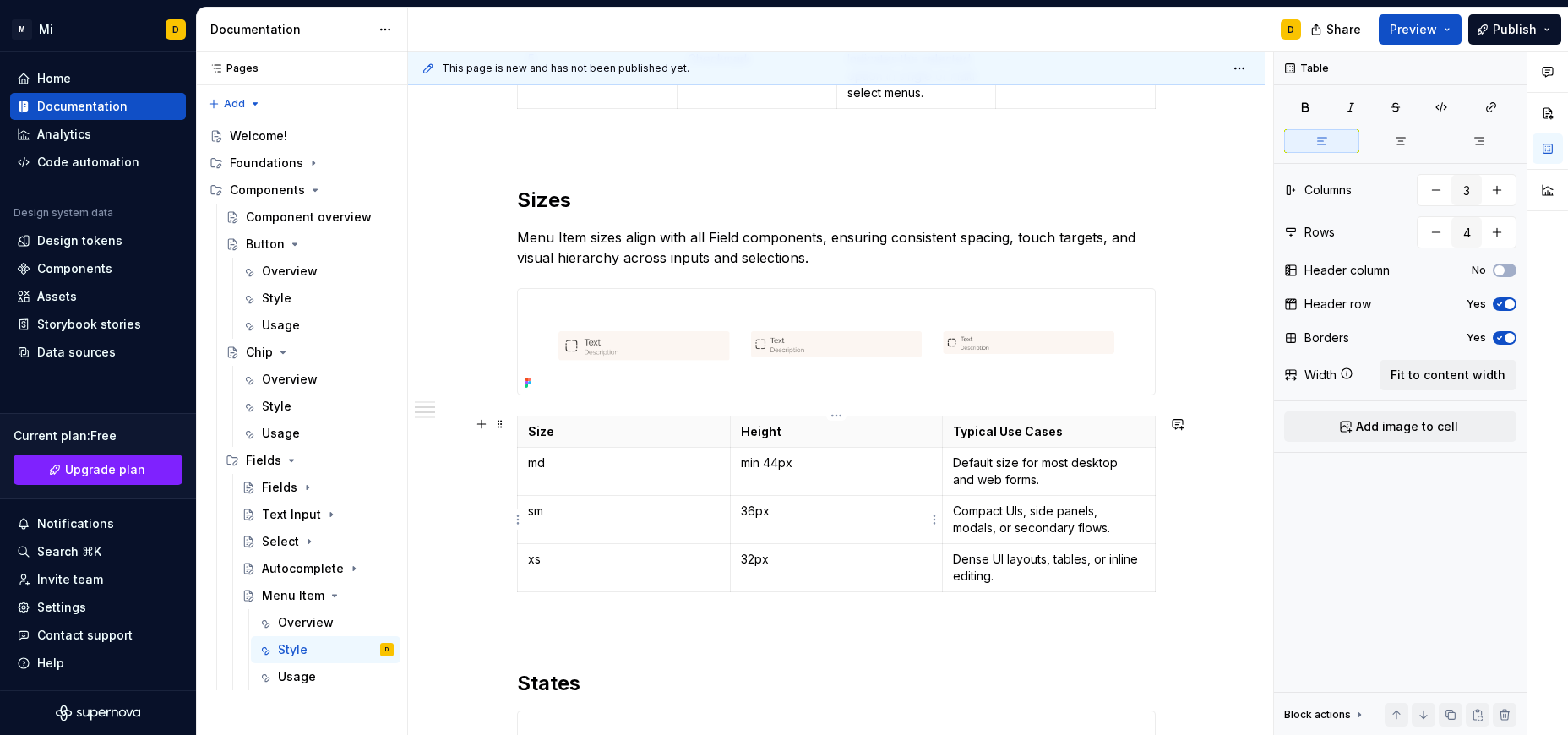
click at [743, 507] on p "36px" at bounding box center [837, 511] width 192 height 17
click at [740, 557] on td "32px" at bounding box center [837, 568] width 213 height 48
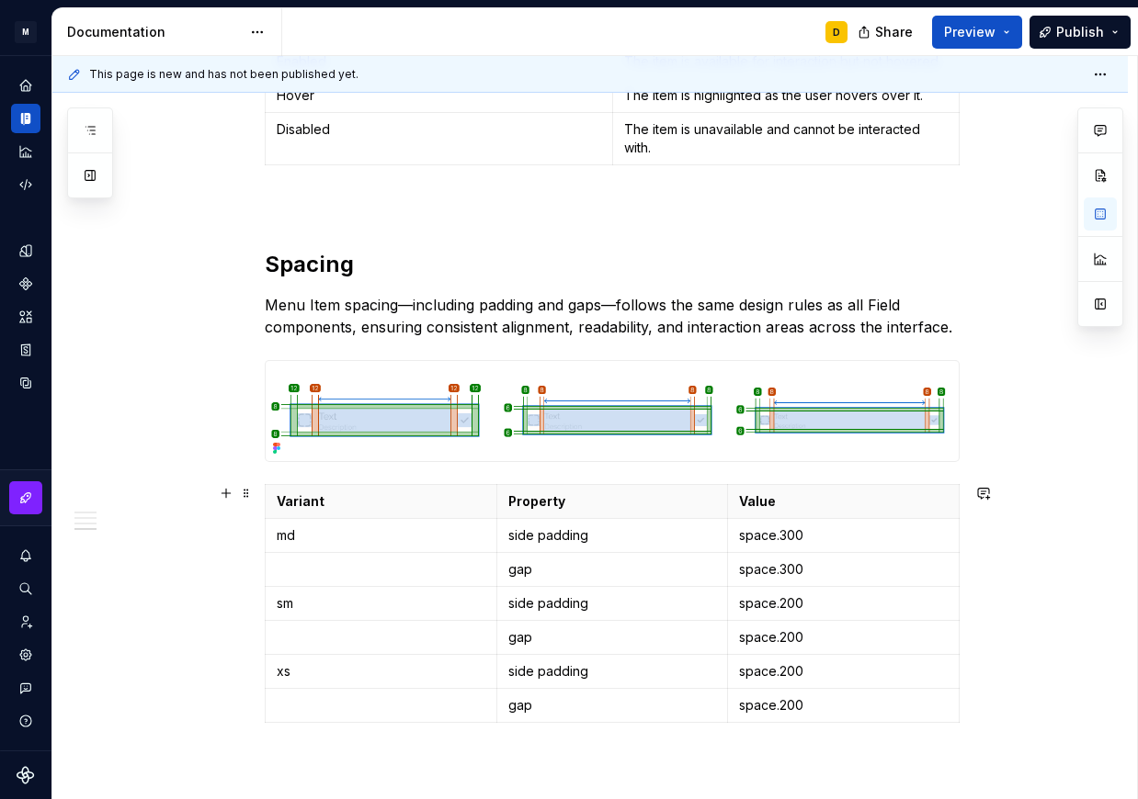
scroll to position [2051, 0]
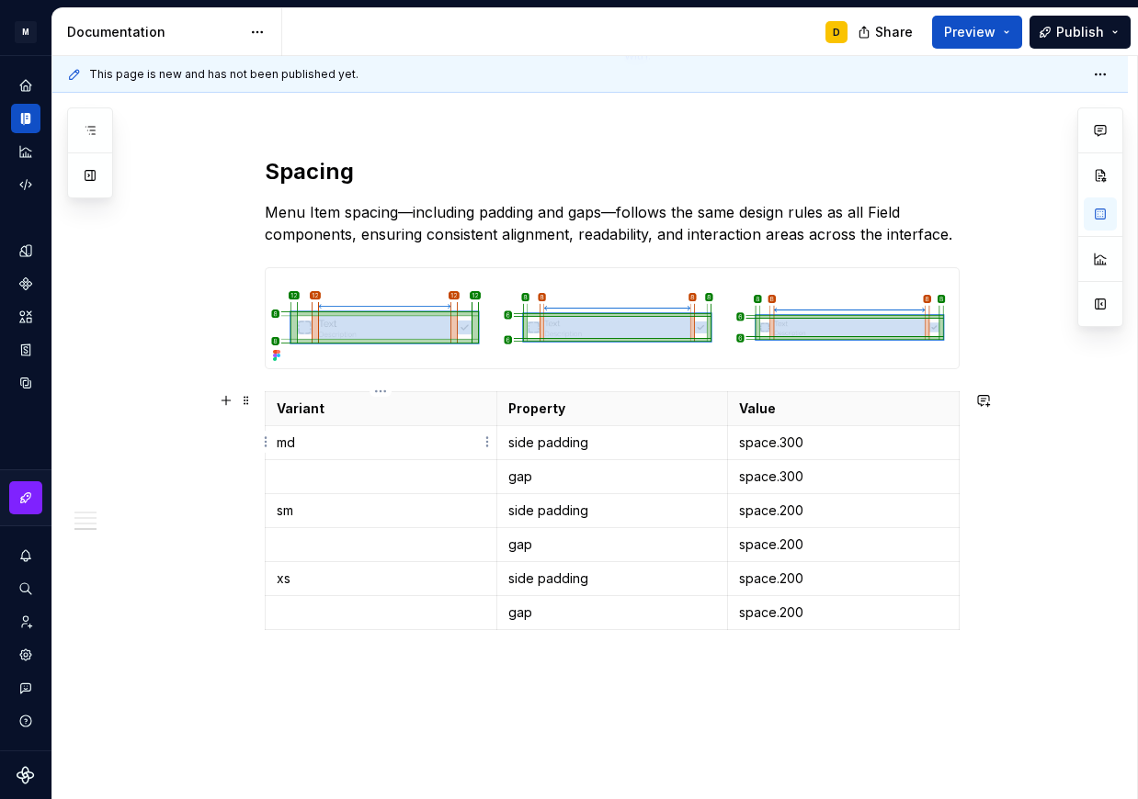
click at [268, 443] on html "M Mi D Design system data Documentation D Share Preview Publish Pages Add Acces…" at bounding box center [569, 399] width 1138 height 799
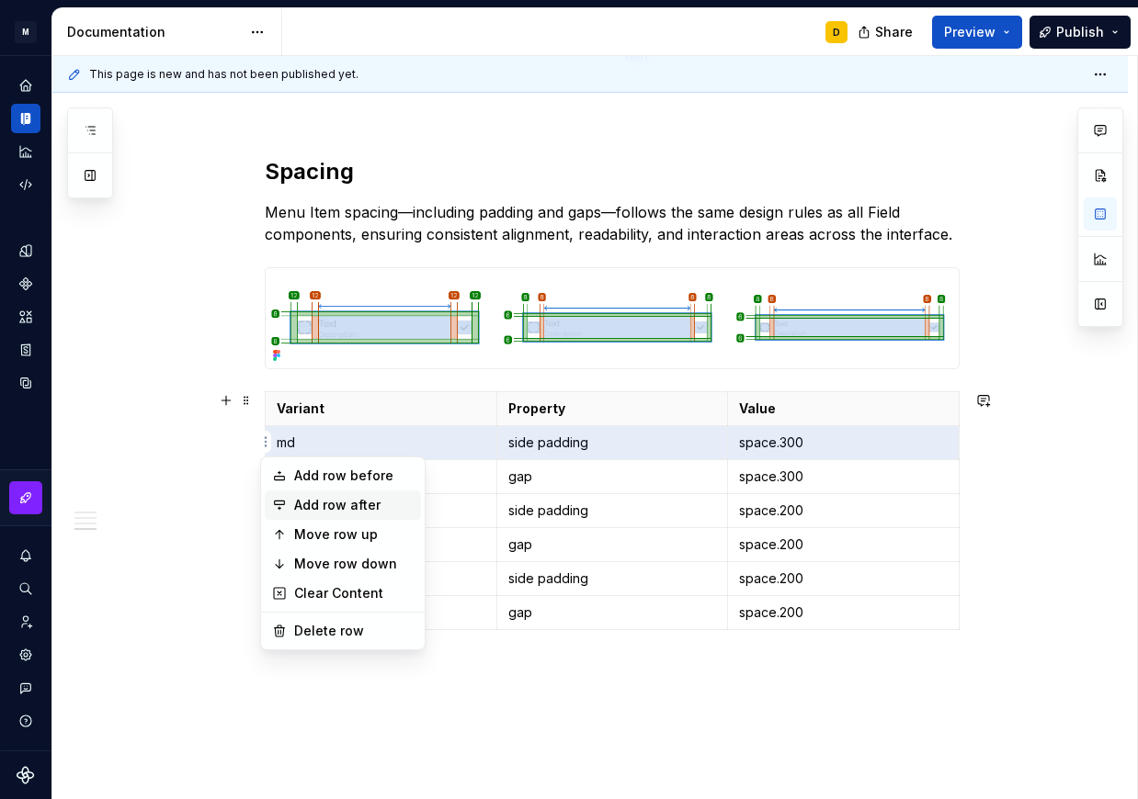
click at [380, 508] on div "Add row after" at bounding box center [353, 505] width 119 height 18
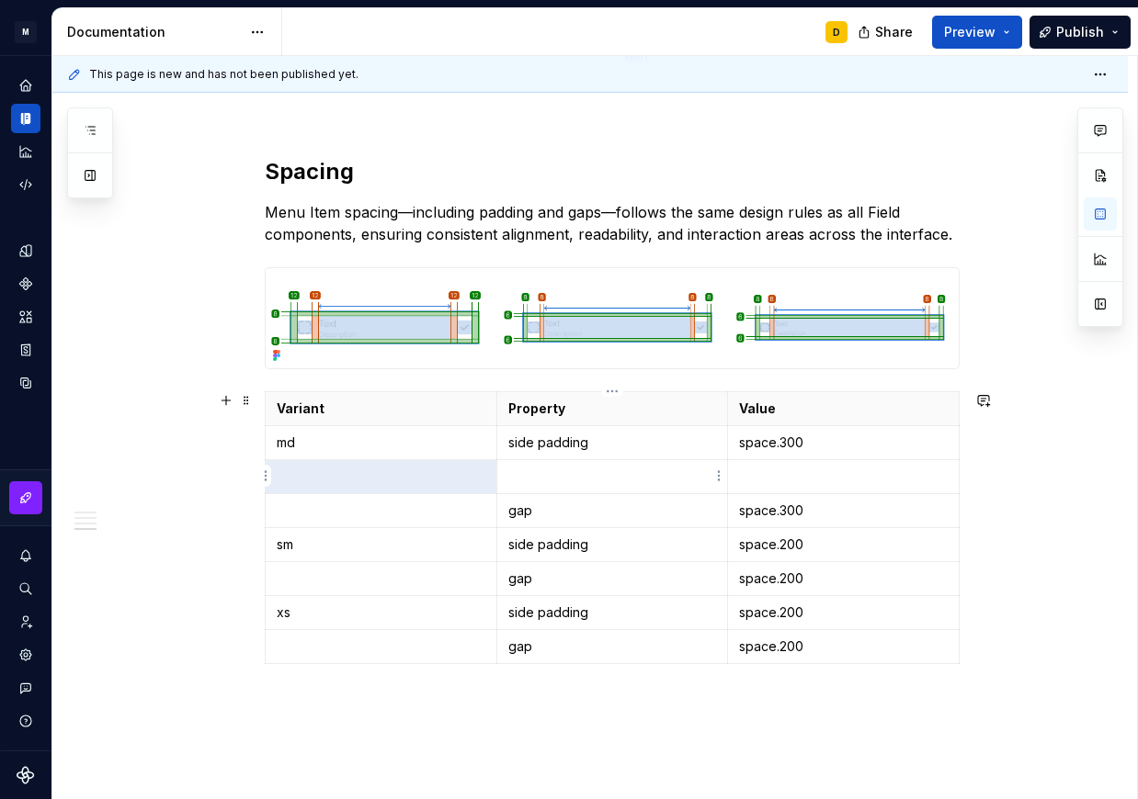
click at [568, 477] on p at bounding box center [612, 477] width 209 height 18
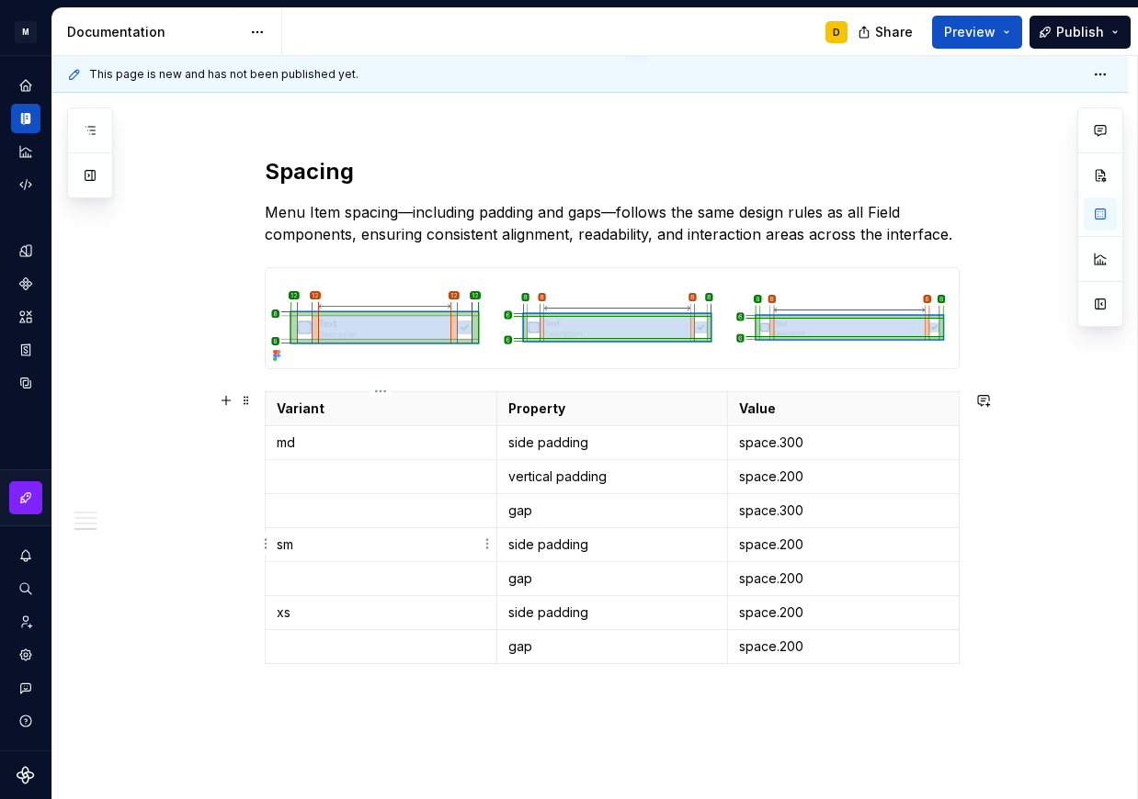
click at [265, 540] on html "M Mi D Design system data Documentation D Share Preview Publish Pages Add Acces…" at bounding box center [569, 399] width 1138 height 799
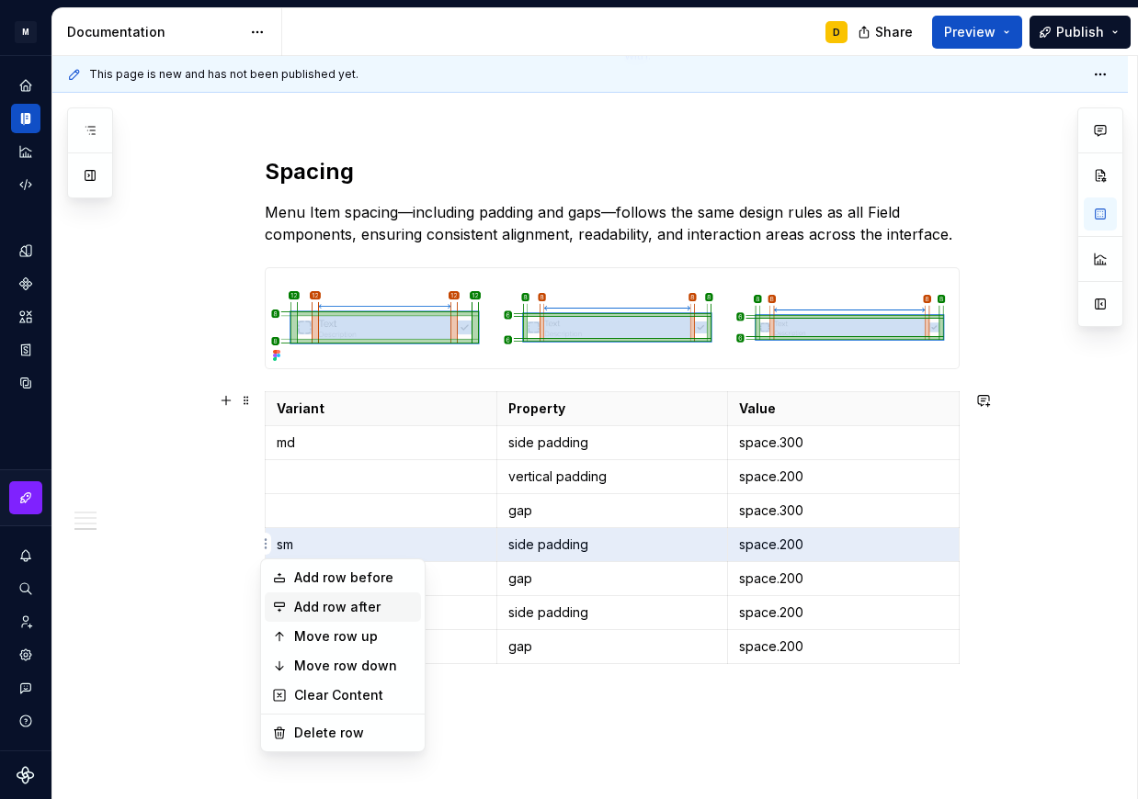
click at [318, 608] on div "Add row after" at bounding box center [353, 607] width 119 height 18
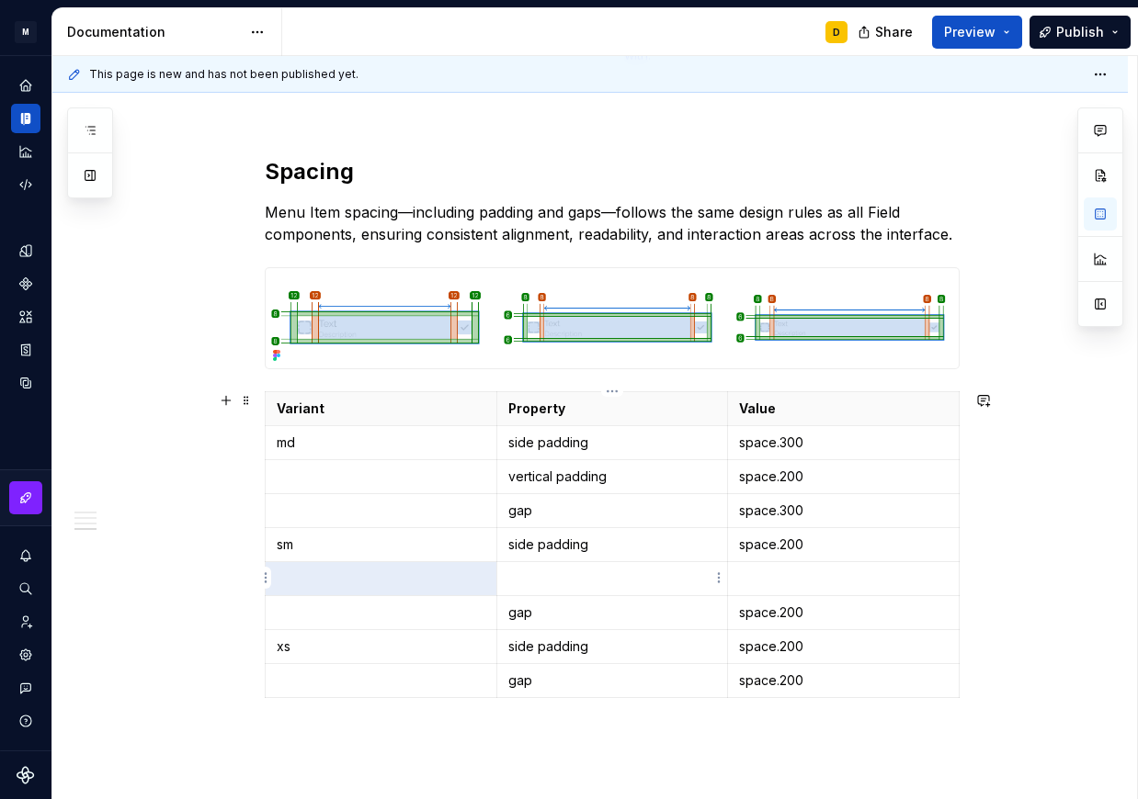
click at [577, 584] on p at bounding box center [612, 579] width 209 height 18
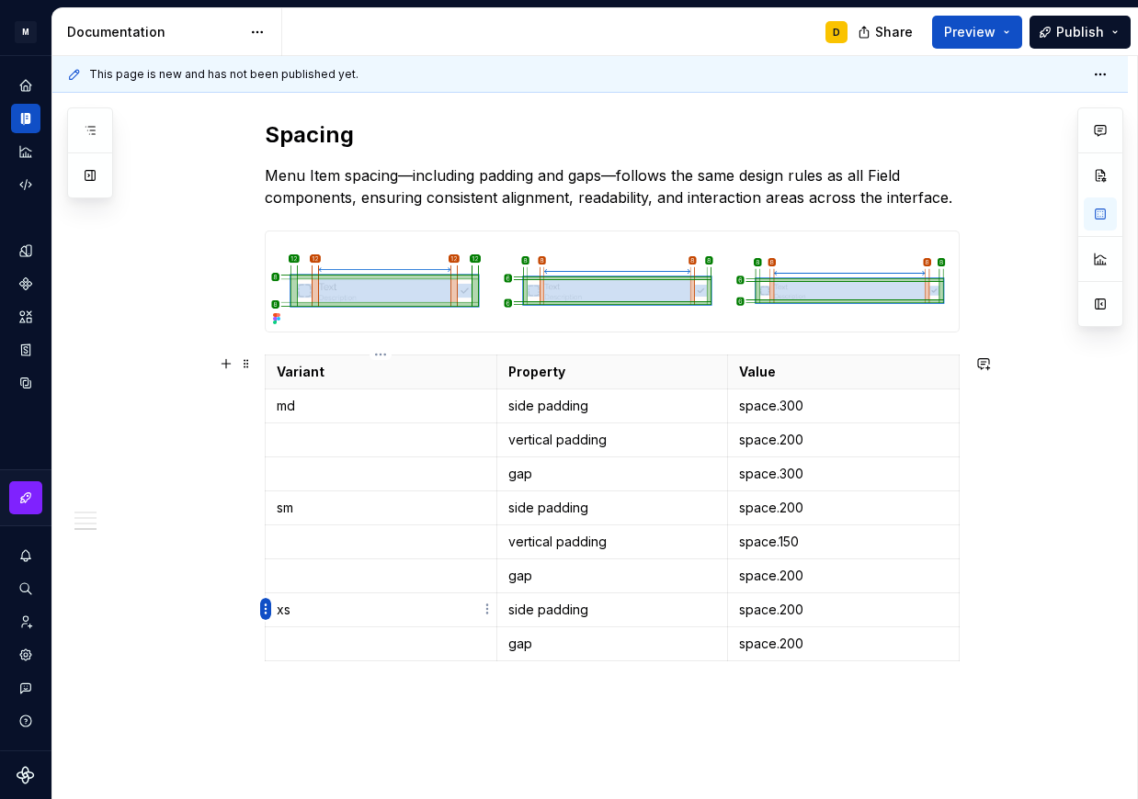
click at [264, 612] on html "M Mi D Design system data Documentation D Share Preview Publish Pages Add Acces…" at bounding box center [569, 399] width 1138 height 799
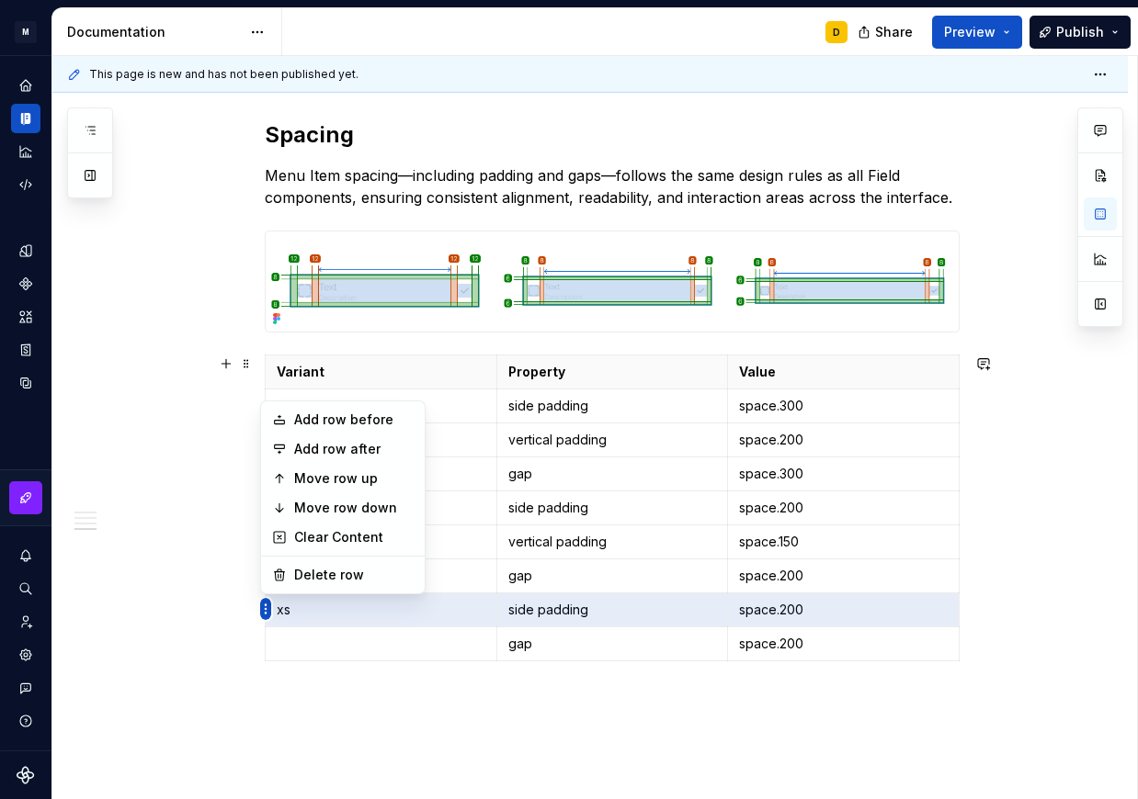
scroll to position [2088, 0]
click at [337, 448] on div "Add row after" at bounding box center [353, 449] width 119 height 18
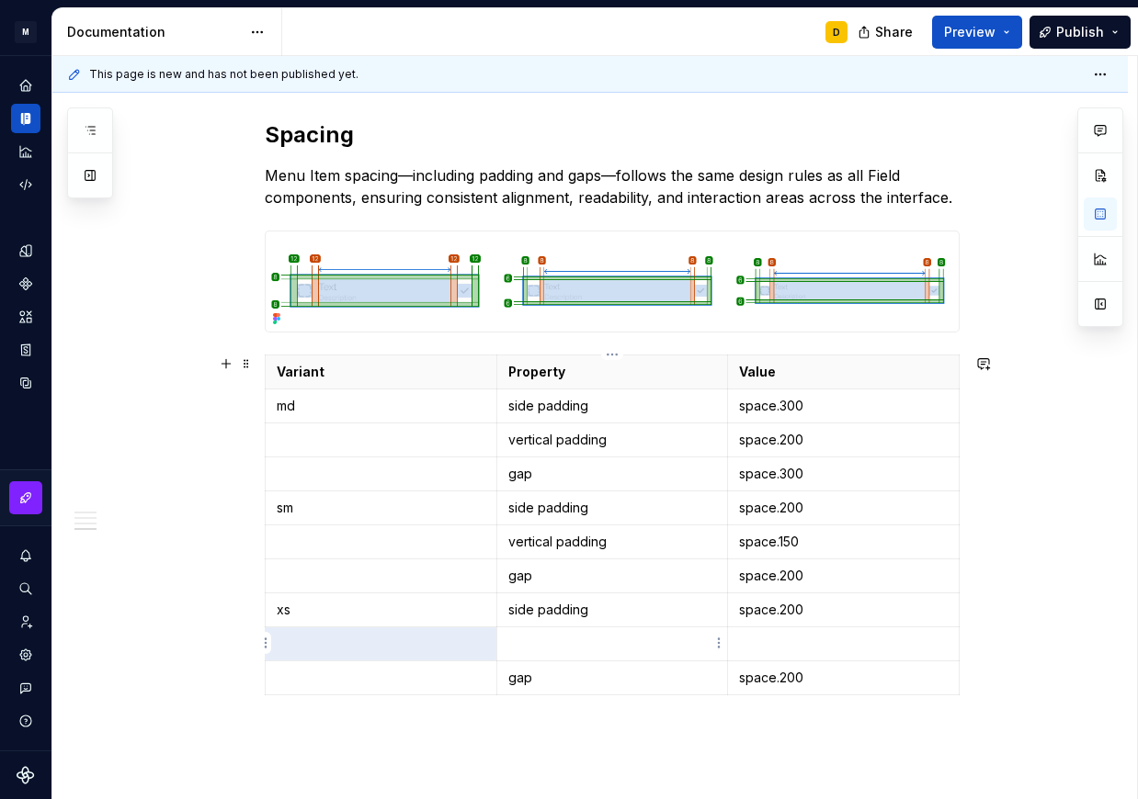
click at [570, 642] on p at bounding box center [612, 644] width 209 height 18
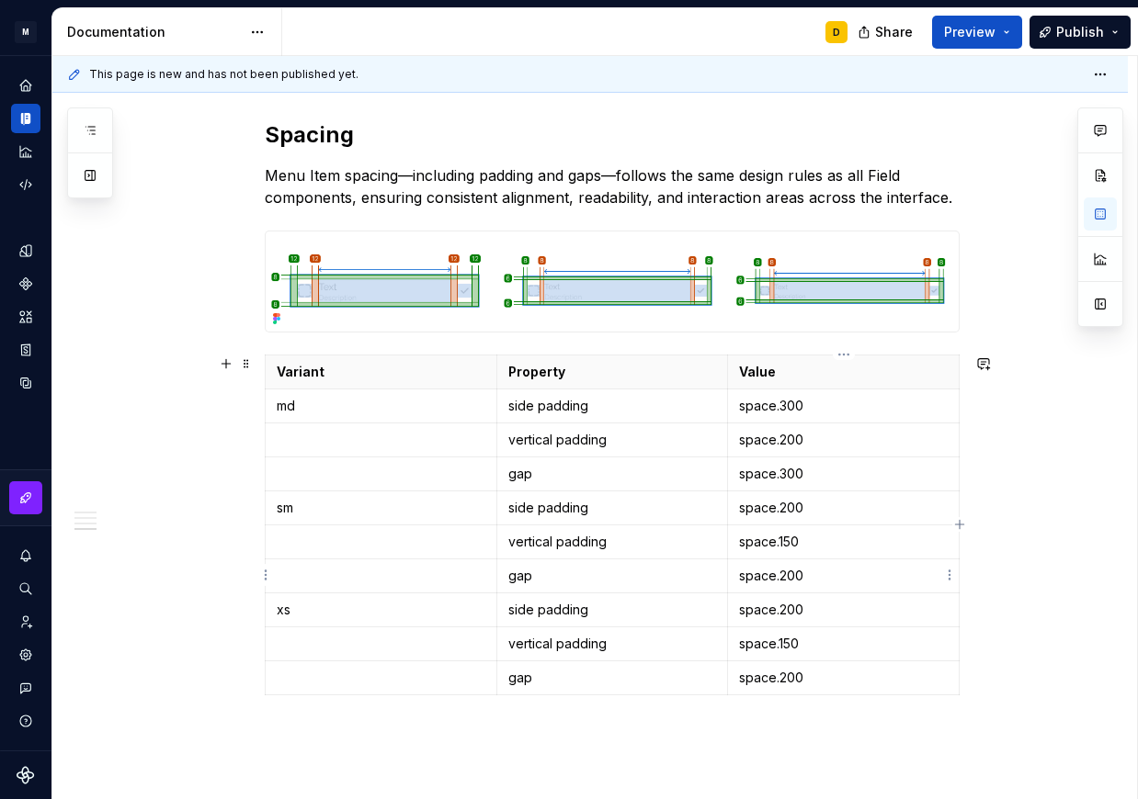
click at [879, 583] on p "space.200" at bounding box center [843, 576] width 209 height 18
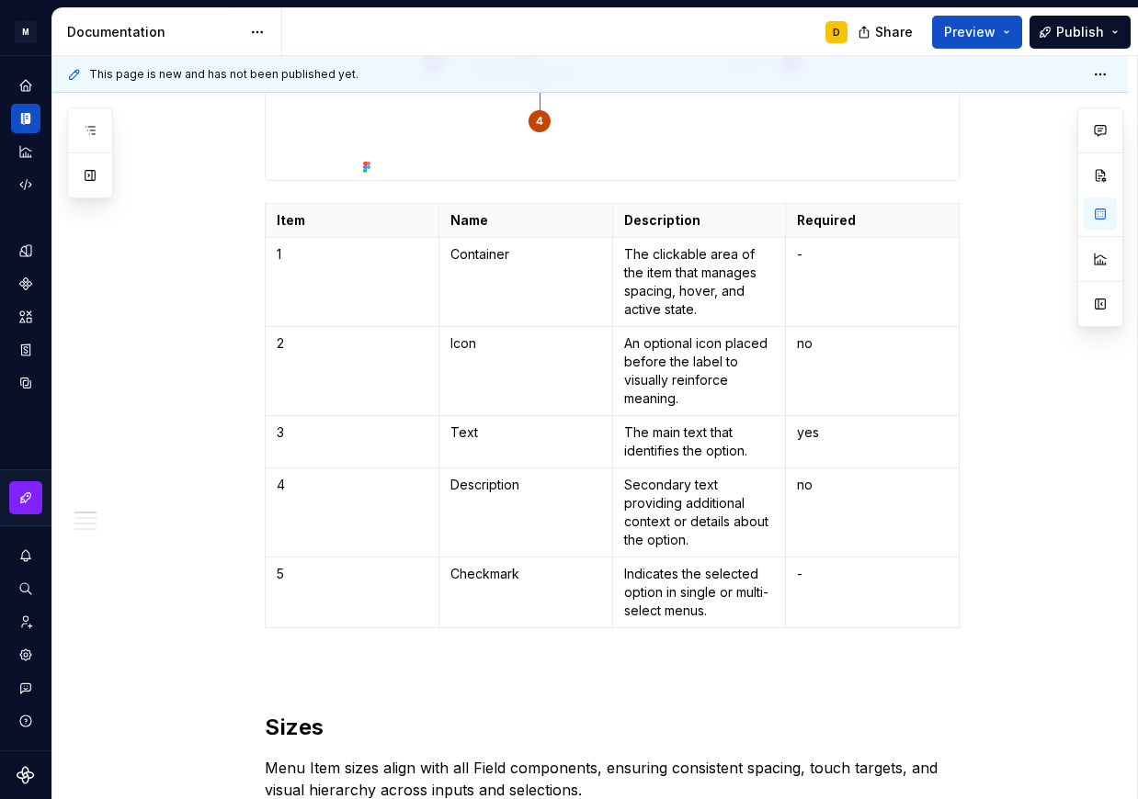
scroll to position [0, 0]
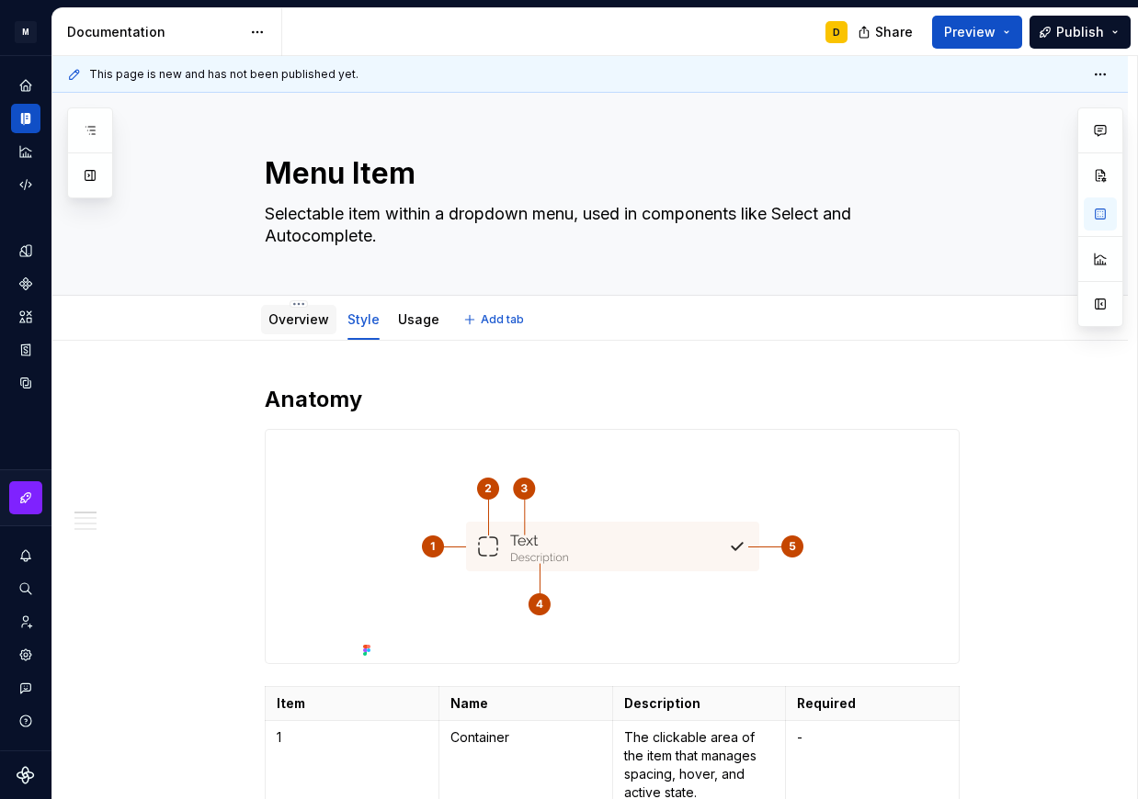
click at [277, 318] on link "Overview" at bounding box center [298, 320] width 61 height 16
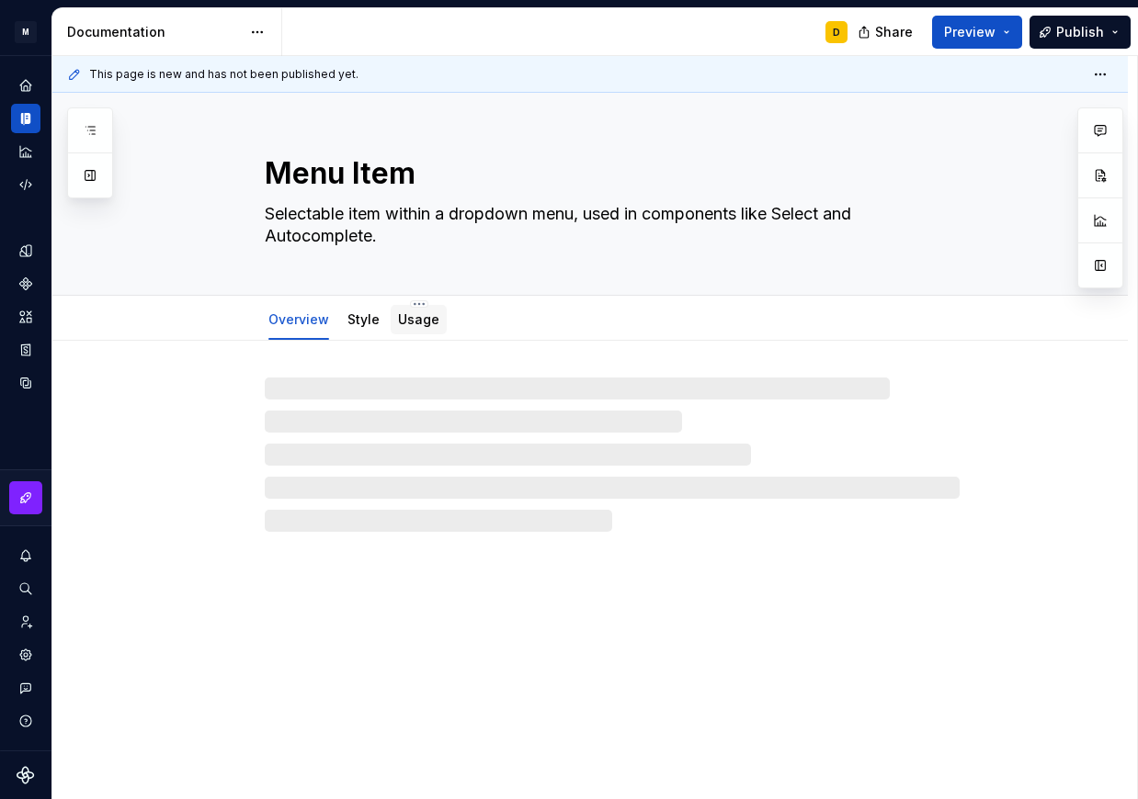
click at [415, 322] on link "Usage" at bounding box center [418, 320] width 41 height 16
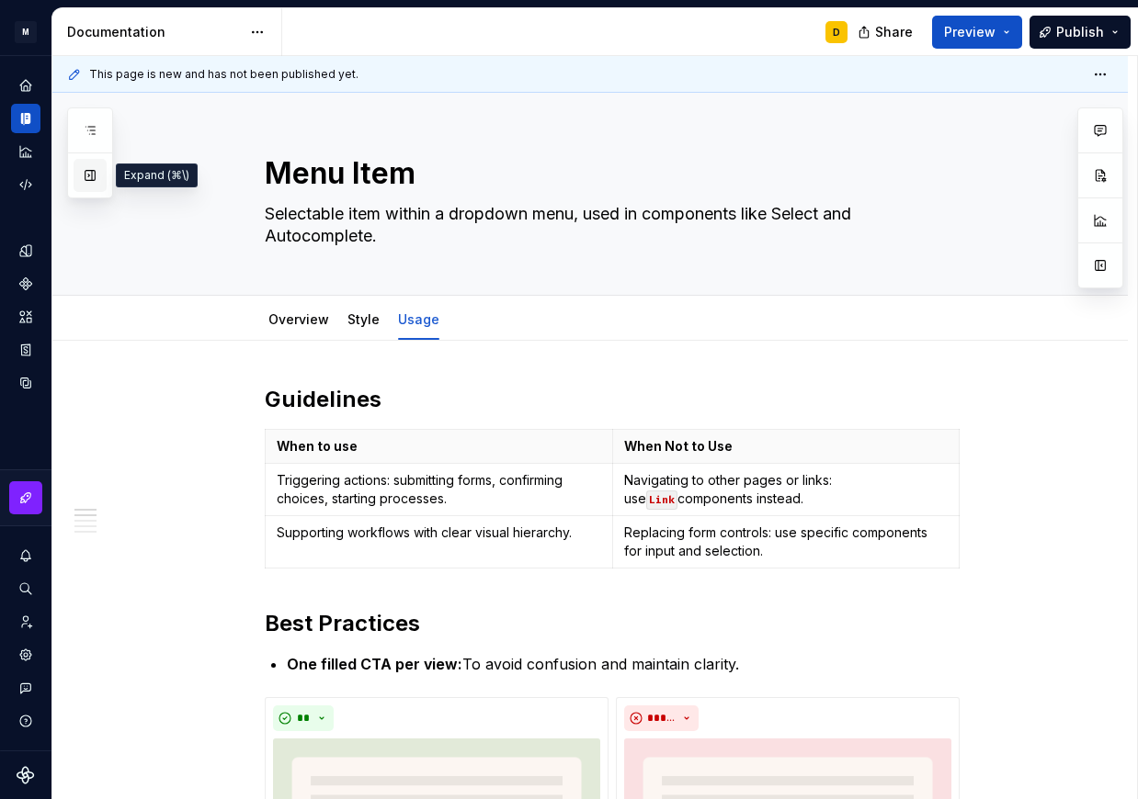
click at [84, 176] on button "button" at bounding box center [90, 175] width 33 height 33
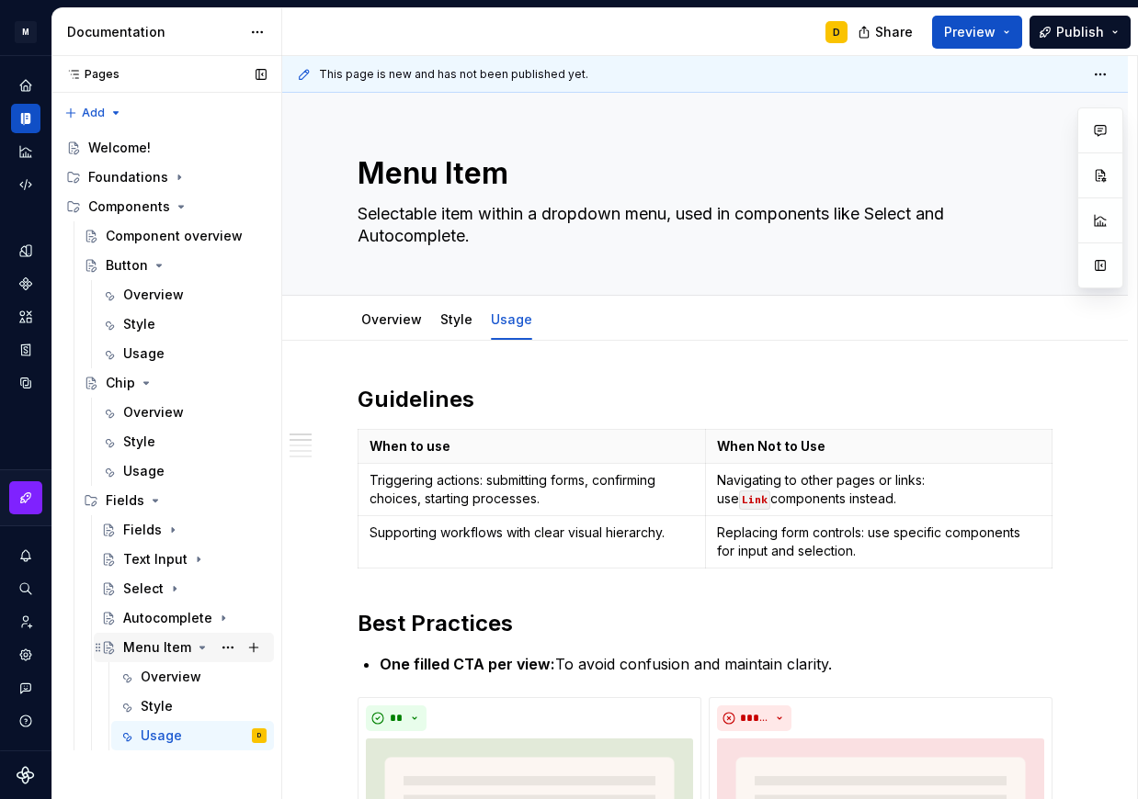
click at [200, 648] on icon "Page tree" at bounding box center [202, 648] width 5 height 2
click at [150, 406] on div "Overview" at bounding box center [153, 412] width 61 height 18
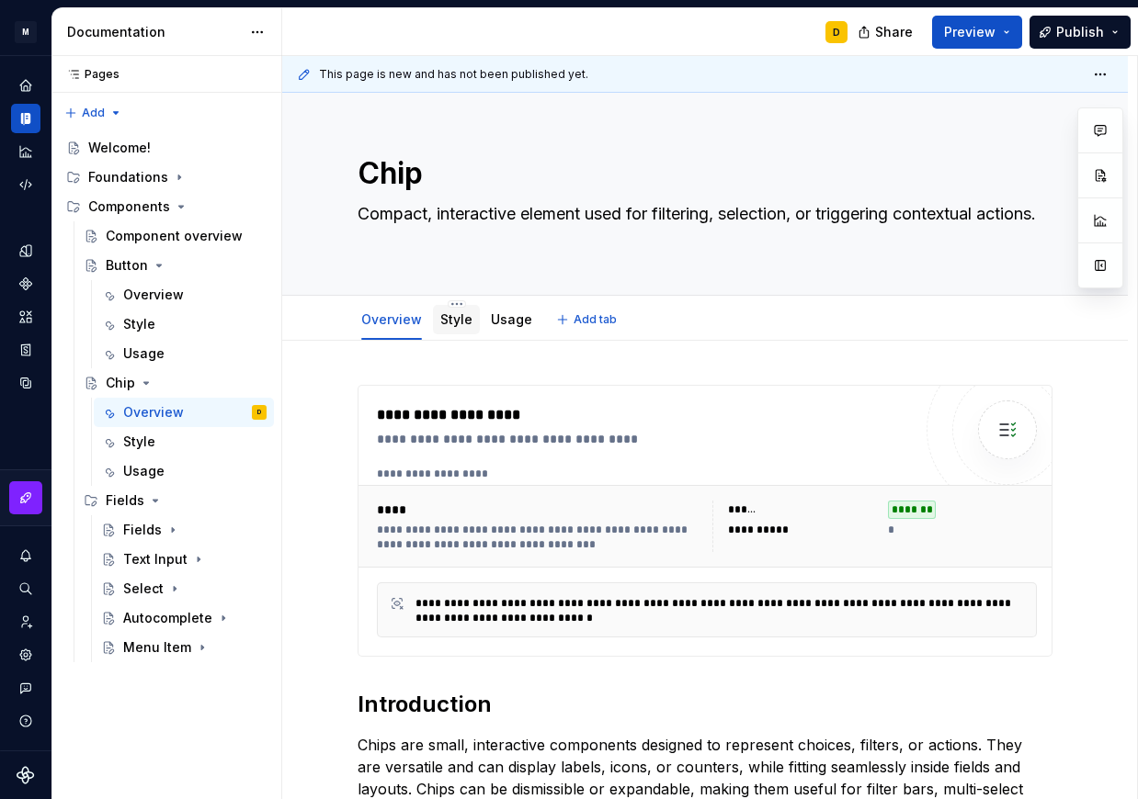
click at [440, 321] on link "Style" at bounding box center [456, 320] width 32 height 16
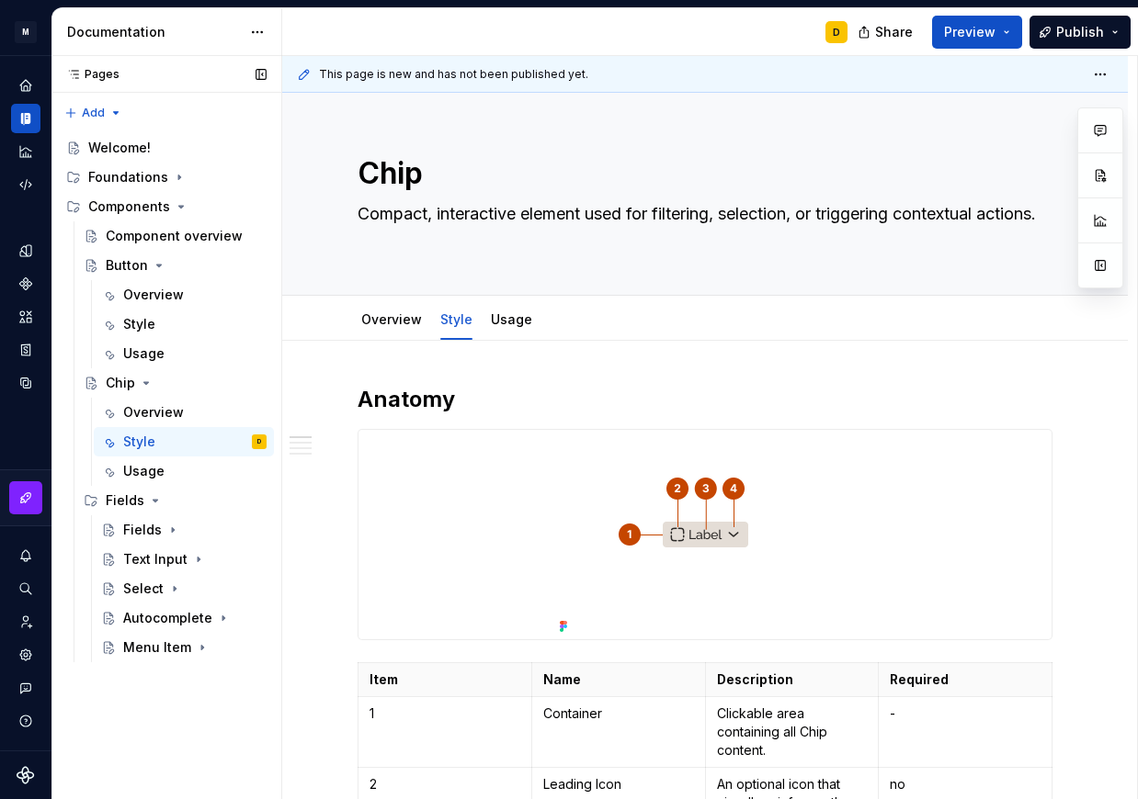
type textarea "*"
